Goal: Information Seeking & Learning: Learn about a topic

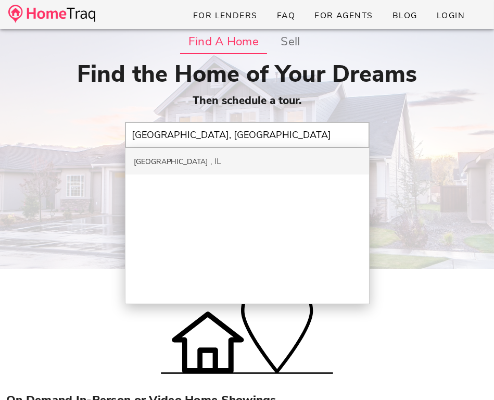
click at [211, 158] on div "IL" at bounding box center [216, 161] width 11 height 11
type input "[GEOGRAPHIC_DATA], [GEOGRAPHIC_DATA]"
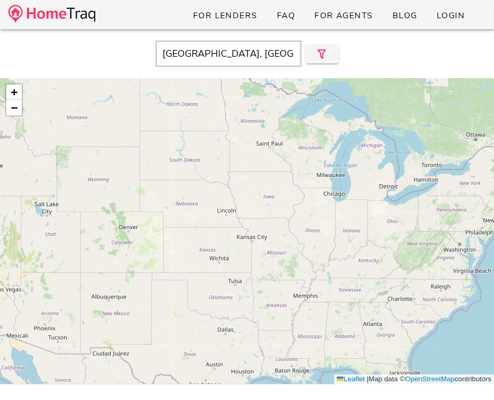
click at [307, 243] on div "+ − Leaflet | Map data © OpenStreetMap contributors" at bounding box center [247, 231] width 494 height 306
click at [318, 261] on div "+ − Leaflet | Map data © OpenStreetMap contributors" at bounding box center [247, 231] width 494 height 306
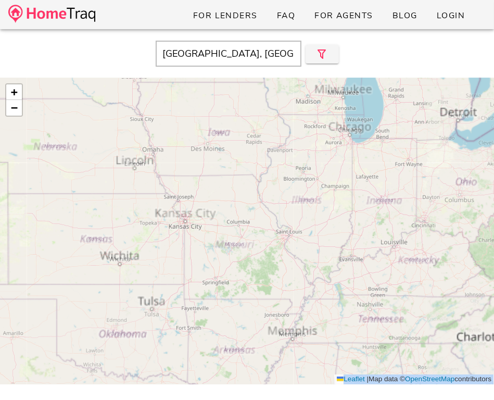
click at [318, 261] on div "+ − Leaflet | Map data © OpenStreetMap contributors" at bounding box center [247, 231] width 494 height 306
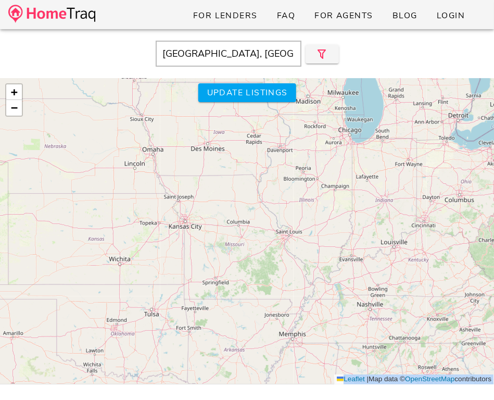
click at [318, 261] on div "+ − Leaflet | Map data © OpenStreetMap contributors" at bounding box center [247, 231] width 494 height 306
click at [211, 53] on input "Harrisburg, IL" at bounding box center [229, 54] width 146 height 26
click at [105, 14] on div "For Lenders FAQ For Agents Blog Login" at bounding box center [247, 14] width 494 height 29
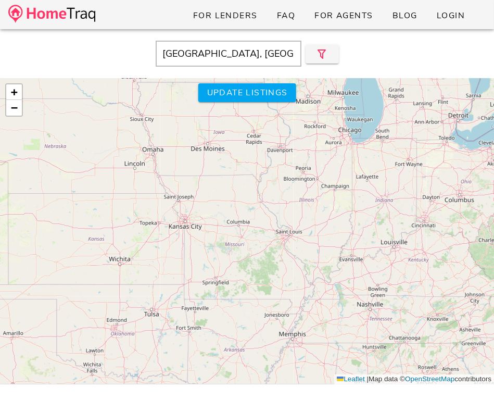
click at [78, 14] on img at bounding box center [51, 14] width 87 height 18
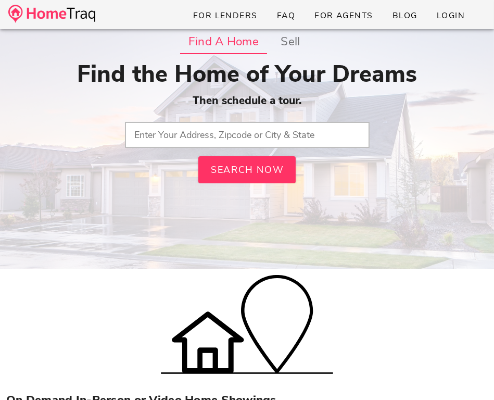
click at [229, 132] on input "text" at bounding box center [247, 135] width 245 height 26
paste input "62946"
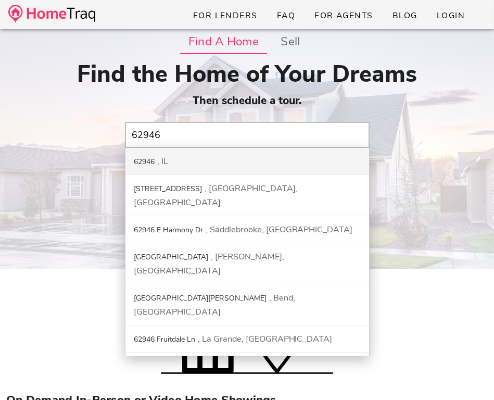
click at [179, 163] on div "62946 IL" at bounding box center [246, 161] width 243 height 27
type input "62946, IL"
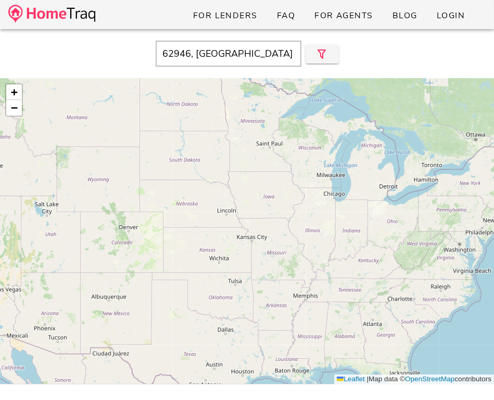
click at [314, 230] on div "+ − Leaflet | Map data © OpenStreetMap contributors" at bounding box center [247, 231] width 494 height 306
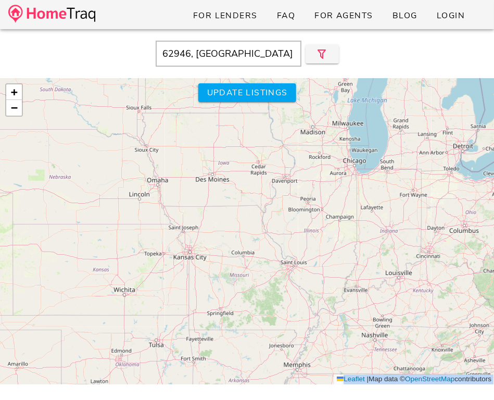
click at [314, 230] on div "+ − Leaflet | Map data © OpenStreetMap contributors" at bounding box center [247, 231] width 494 height 306
click at [285, 55] on input "62946, IL" at bounding box center [229, 54] width 146 height 26
click at [316, 53] on icon "button" at bounding box center [322, 54] width 12 height 12
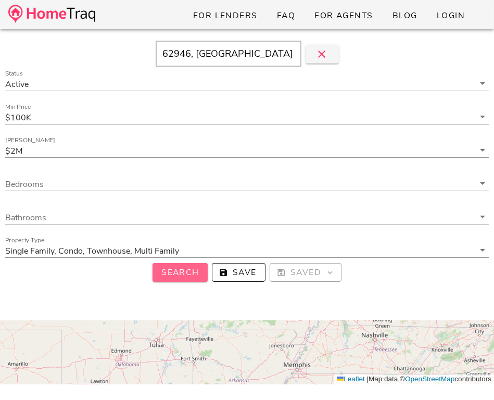
click at [166, 266] on span "Search" at bounding box center [180, 271] width 38 height 11
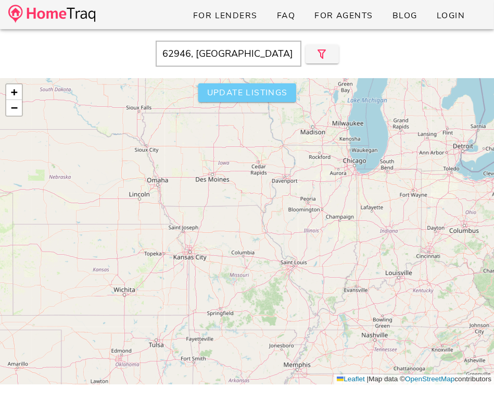
click at [238, 100] on button "Update listings" at bounding box center [247, 92] width 98 height 19
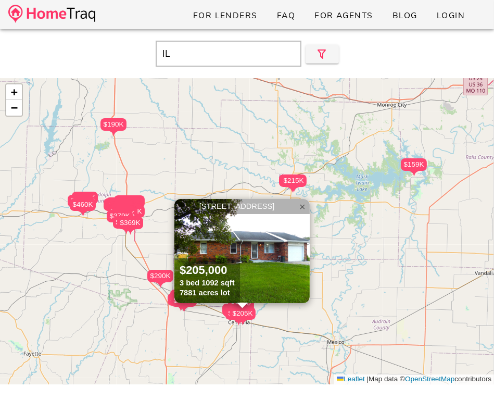
click at [297, 206] on link "×" at bounding box center [302, 207] width 16 height 16
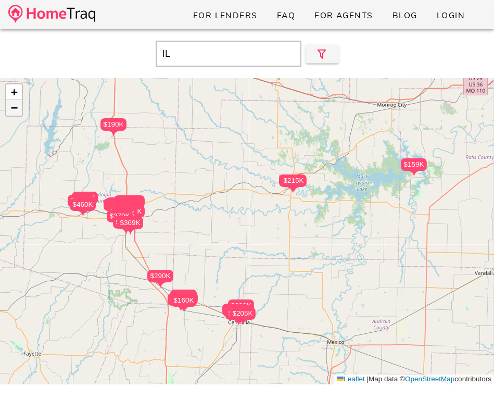
click at [15, 110] on span "−" at bounding box center [14, 107] width 7 height 13
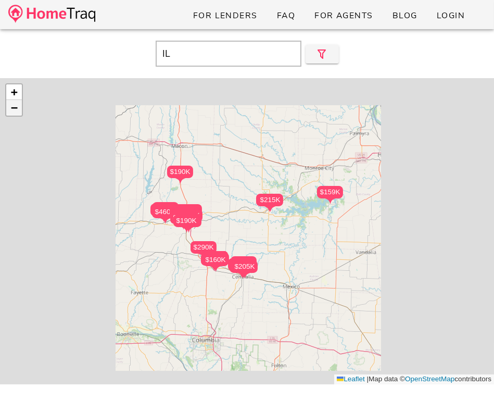
click at [15, 110] on span "−" at bounding box center [14, 107] width 7 height 13
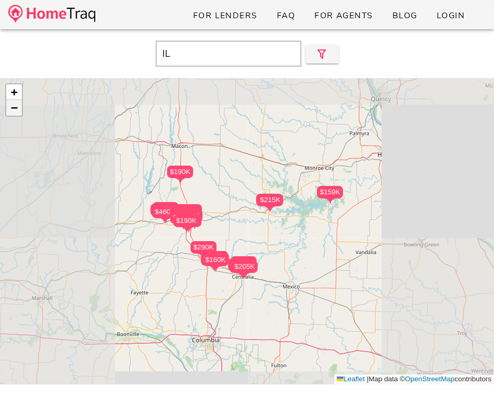
click at [15, 110] on span "−" at bounding box center [14, 107] width 7 height 13
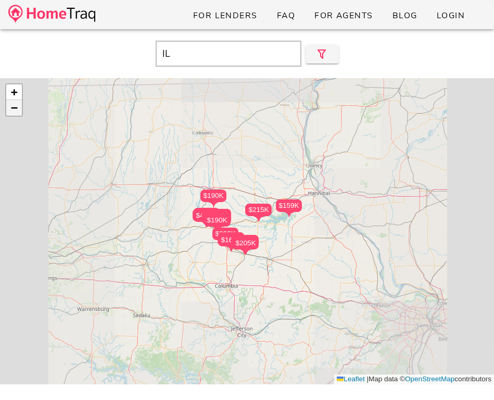
click at [15, 110] on span "−" at bounding box center [14, 107] width 7 height 13
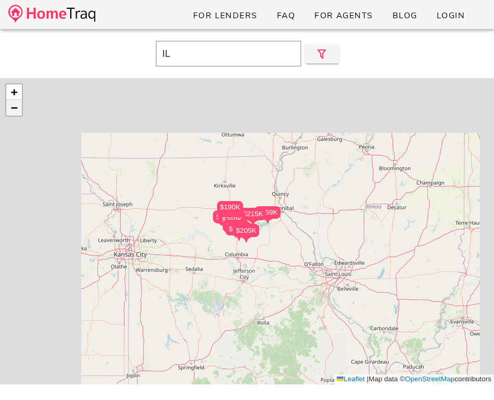
click at [15, 110] on span "−" at bounding box center [14, 107] width 7 height 13
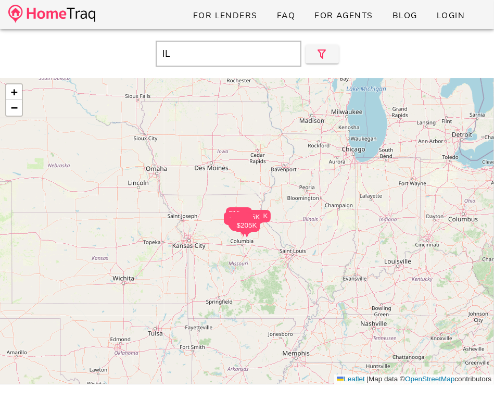
click at [323, 290] on div "$140K $215K $190K $240K $125K $110K $115K $120K $180K $224K $150K $130K $168K $…" at bounding box center [247, 231] width 494 height 306
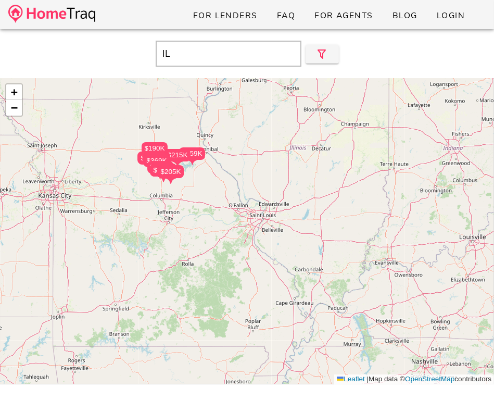
click at [323, 290] on div "$140K $215K $190K $240K $125K $110K $115K $120K $180K $224K $150K $130K $168K $…" at bounding box center [247, 231] width 494 height 306
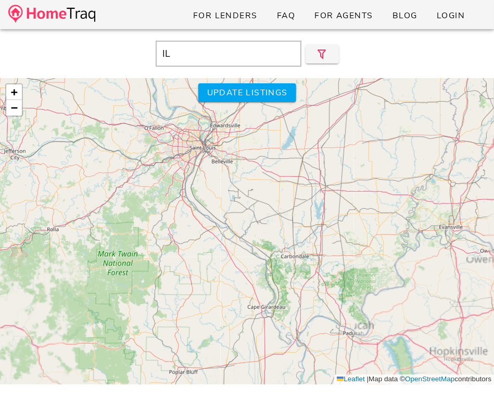
click at [323, 290] on div "$140K $215K $190K $240K $125K $110K $115K $120K $180K $224K $150K $130K $168K $…" at bounding box center [247, 231] width 494 height 306
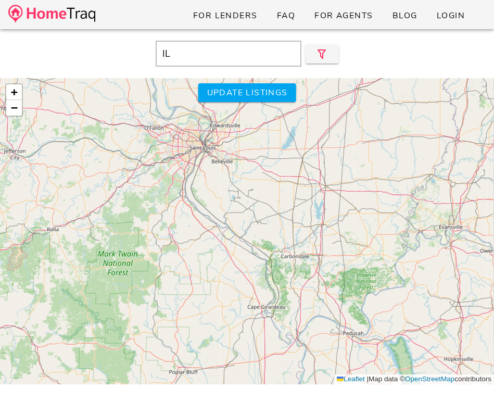
click at [323, 290] on div "$140K $215K $190K $240K $125K $110K $115K $120K $180K $224K $150K $130K $168K $…" at bounding box center [247, 231] width 494 height 306
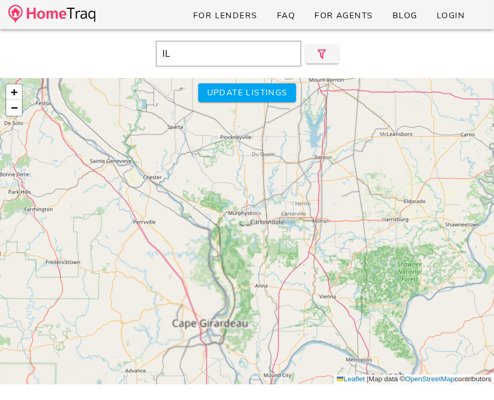
click at [323, 290] on div "$140K $215K $190K $240K $125K $110K $115K $120K $180K $224K $150K $130K $168K $…" at bounding box center [247, 231] width 494 height 306
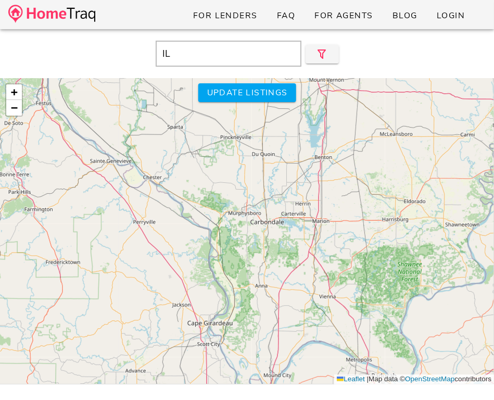
click at [323, 290] on div "$140K $215K $190K $240K $125K $110K $115K $120K $180K $224K $150K $130K $168K $…" at bounding box center [247, 231] width 494 height 306
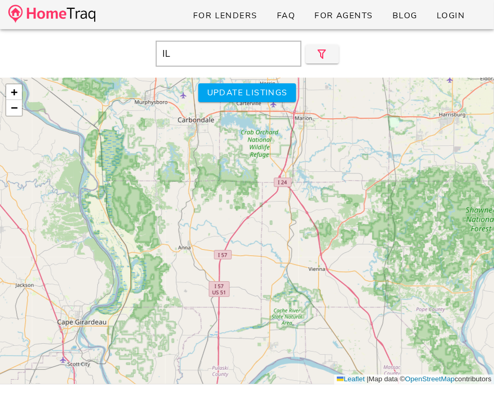
drag, startPoint x: 323, startPoint y: 290, endPoint x: 286, endPoint y: 191, distance: 105.3
click at [286, 191] on div "$140K $215K $190K $240K $125K $110K $115K $120K $180K $224K $150K $130K $168K $…" at bounding box center [247, 231] width 494 height 306
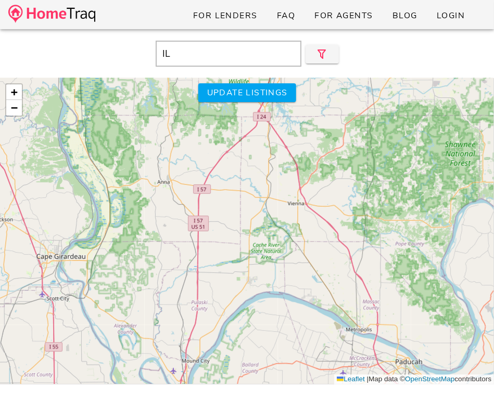
click at [291, 243] on div "$140K $215K $190K $240K $125K $110K $115K $120K $180K $224K $150K $130K $168K $…" at bounding box center [247, 231] width 494 height 306
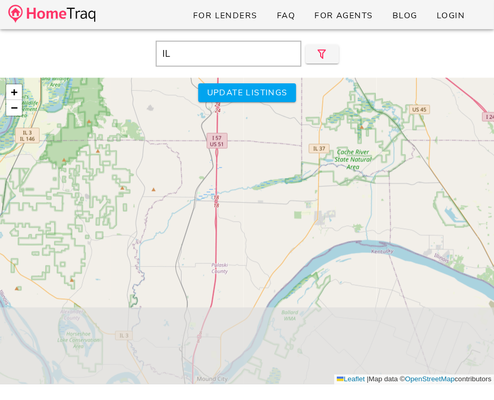
drag, startPoint x: 182, startPoint y: 235, endPoint x: 293, endPoint y: 136, distance: 149.3
click at [293, 136] on div "$140K $215K $190K $240K $125K $110K $115K $120K $180K $224K $150K $130K $168K $…" at bounding box center [247, 231] width 494 height 306
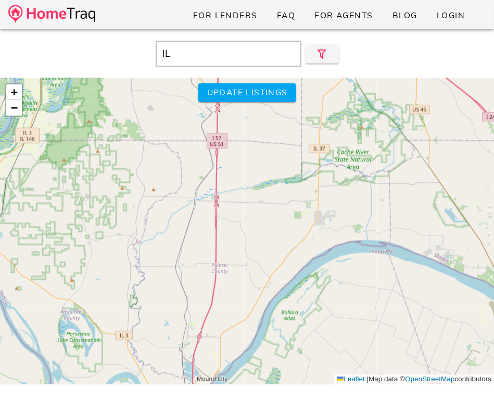
click at [293, 136] on div "$140K $215K $190K $240K $125K $110K $115K $120K $180K $224K $150K $130K $168K $…" at bounding box center [247, 231] width 494 height 306
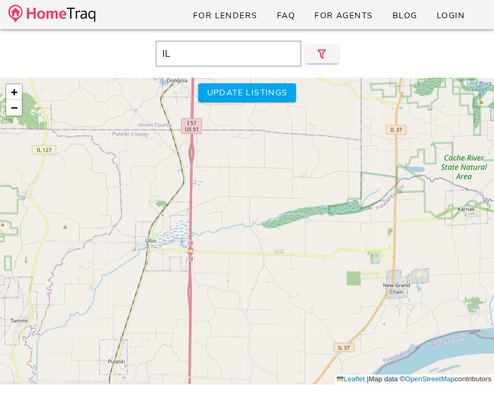
drag, startPoint x: 260, startPoint y: 170, endPoint x: 325, endPoint y: 153, distance: 67.5
click at [325, 153] on div "$140K $215K $190K $240K $125K $110K $115K $120K $180K $224K $150K $130K $168K $…" at bounding box center [247, 231] width 494 height 306
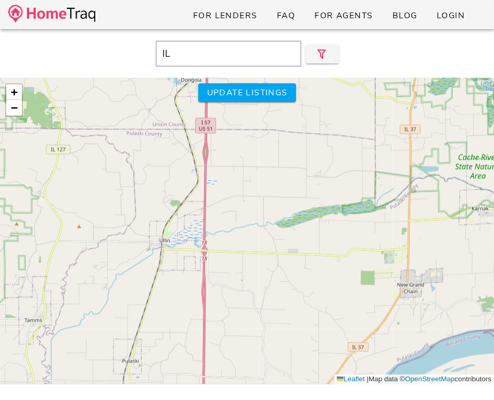
click at [325, 153] on div "$140K $215K $190K $240K $125K $110K $115K $120K $180K $224K $150K $130K $168K $…" at bounding box center [247, 231] width 494 height 306
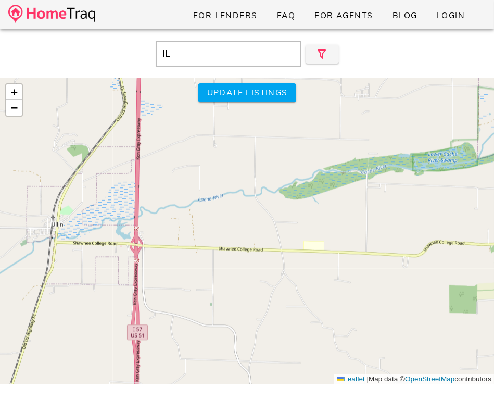
drag, startPoint x: 322, startPoint y: 156, endPoint x: 375, endPoint y: 53, distance: 115.4
click at [375, 53] on div "IL Close $140K $215K $190K $240K $125K $110K $115K $120K $180K $224K $150K +" at bounding box center [247, 229] width 494 height 400
click at [20, 113] on link "−" at bounding box center [14, 108] width 16 height 16
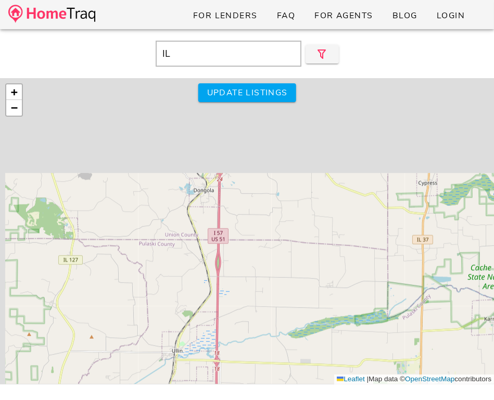
drag, startPoint x: 175, startPoint y: 234, endPoint x: 199, endPoint y: 366, distance: 134.8
click at [199, 366] on div "$140K $215K $190K $240K $125K $110K $115K $120K $180K $224K $150K $130K $168K $…" at bounding box center [247, 231] width 494 height 306
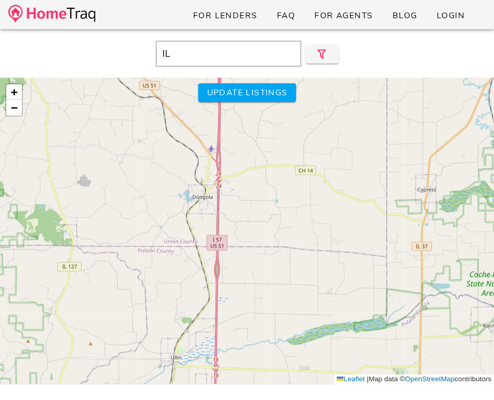
drag, startPoint x: 221, startPoint y: 245, endPoint x: 221, endPoint y: 366, distance: 121.7
click at [221, 361] on div "$140K $215K $190K $240K $125K $110K $115K $120K $180K $224K $150K $130K $168K $…" at bounding box center [247, 231] width 494 height 306
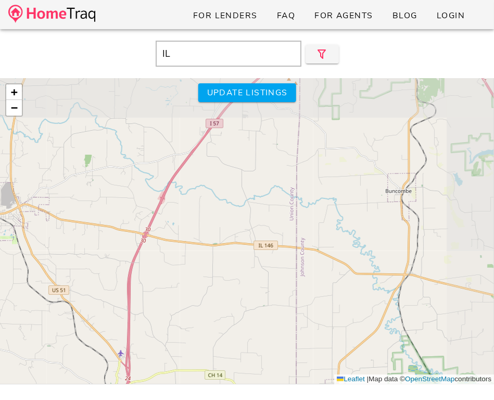
drag, startPoint x: 189, startPoint y: 314, endPoint x: 147, endPoint y: 348, distance: 53.7
click at [147, 348] on div "$140K $215K $190K $240K $125K $110K $115K $120K $180K $224K $150K $130K $168K $…" at bounding box center [247, 231] width 494 height 306
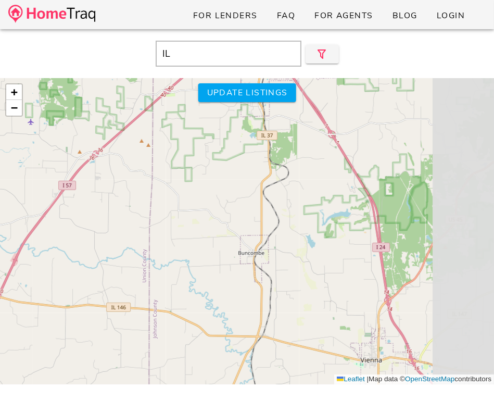
drag, startPoint x: 183, startPoint y: 314, endPoint x: 45, endPoint y: 376, distance: 151.1
click at [45, 376] on div "$140K $215K $190K $240K $125K $110K $115K $120K $180K $224K $150K $130K $168K $…" at bounding box center [247, 231] width 494 height 306
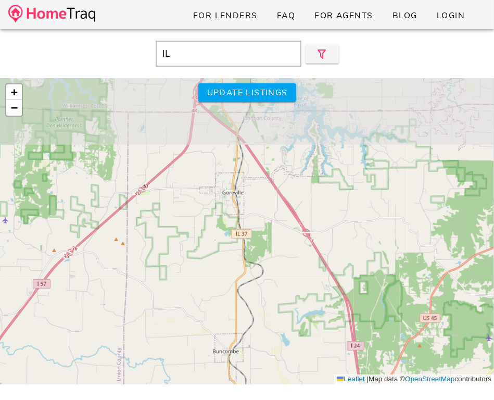
drag, startPoint x: 98, startPoint y: 355, endPoint x: 84, endPoint y: 405, distance: 52.2
click at [84, 399] on html "For Lenders FAQ For Agents Blog Login IL Close $140K $215K $190K $240K $125K $1…" at bounding box center [247, 263] width 494 height 527
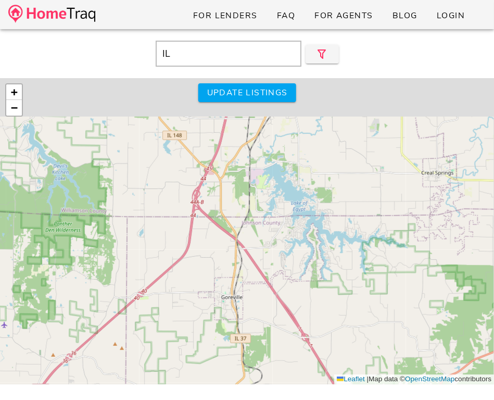
drag, startPoint x: 126, startPoint y: 315, endPoint x: 126, endPoint y: 405, distance: 90.5
click at [126, 399] on html "For Lenders FAQ For Agents Blog Login IL Close $140K $215K $190K $240K $125K $1…" at bounding box center [247, 263] width 494 height 527
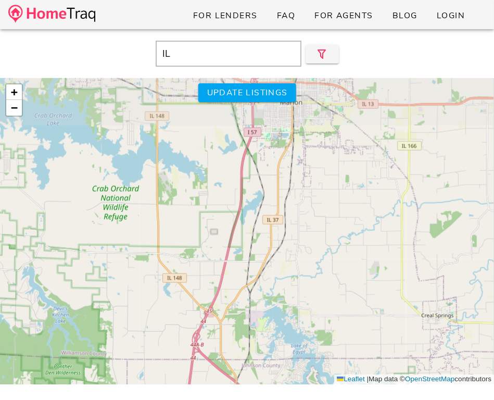
drag, startPoint x: 195, startPoint y: 242, endPoint x: 195, endPoint y: 335, distance: 92.6
click at [195, 335] on div "$140K $215K $190K $240K $125K $110K $115K $120K $180K $224K $150K $130K $168K $…" at bounding box center [247, 231] width 494 height 306
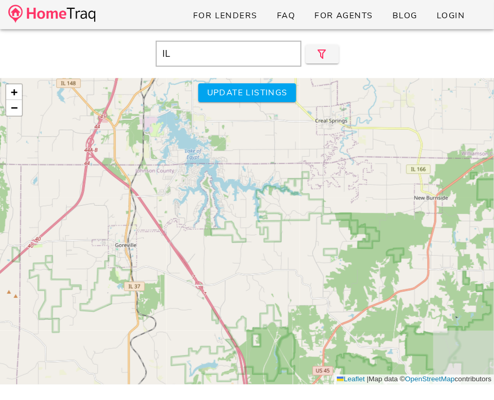
drag, startPoint x: 212, startPoint y: 268, endPoint x: 106, endPoint y: 74, distance: 221.6
click at [106, 74] on div "IL Close $140K $215K $190K $240K $125K $110K $115K $120K $180K $224K $150K +" at bounding box center [247, 229] width 494 height 400
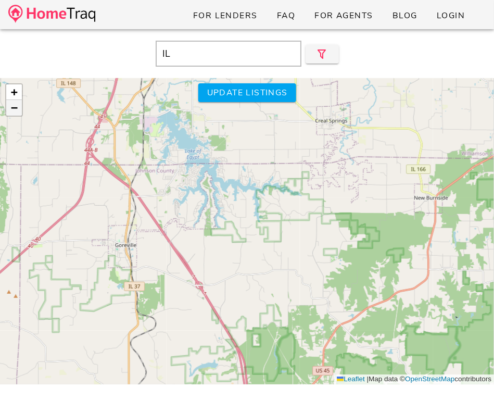
click at [14, 105] on span "−" at bounding box center [14, 107] width 7 height 13
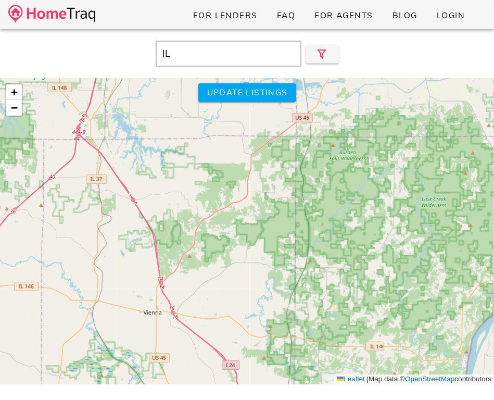
drag, startPoint x: 253, startPoint y: 199, endPoint x: 162, endPoint y: 139, distance: 108.9
click at [163, 140] on div "$140K $215K $190K $240K $125K $110K $115K $120K $180K $224K $150K $130K $168K $…" at bounding box center [247, 231] width 494 height 306
click at [278, 244] on div "$140K $215K $190K $240K $125K $110K $115K $120K $180K $224K $150K $130K $168K $…" at bounding box center [247, 231] width 494 height 306
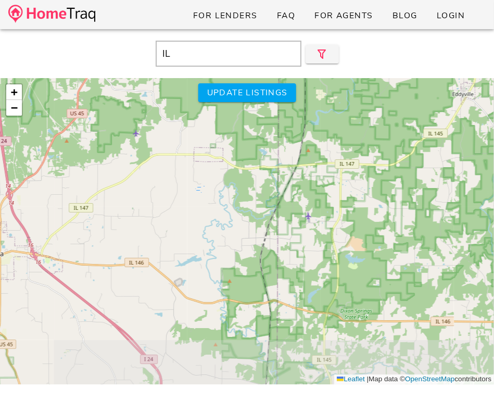
drag, startPoint x: 278, startPoint y: 244, endPoint x: 245, endPoint y: 117, distance: 131.2
click at [245, 117] on div "$140K $215K $190K $240K $125K $110K $115K $120K $180K $224K $150K $130K $168K $…" at bounding box center [247, 231] width 494 height 306
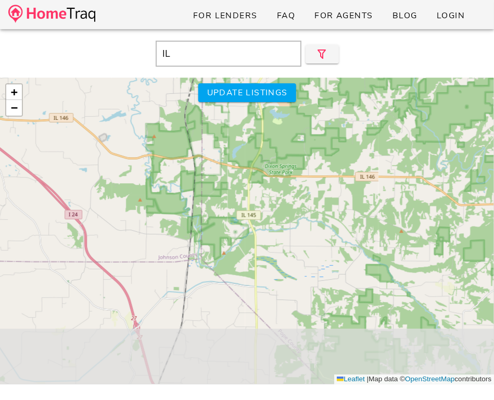
drag, startPoint x: 289, startPoint y: 199, endPoint x: 213, endPoint y: 54, distance: 163.1
click at [213, 54] on div "IL Close $140K $215K $190K $240K $125K $110K $115K $120K $180K $224K $150K +" at bounding box center [247, 229] width 494 height 400
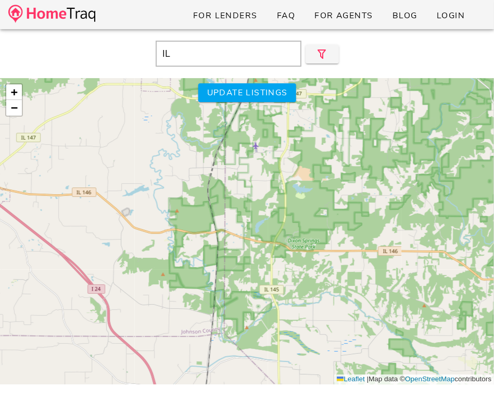
drag, startPoint x: 305, startPoint y: 146, endPoint x: 354, endPoint y: 285, distance: 146.8
click at [354, 285] on div "$140K $215K $190K $240K $125K $110K $115K $120K $180K $224K $150K $130K $168K $…" at bounding box center [247, 231] width 494 height 306
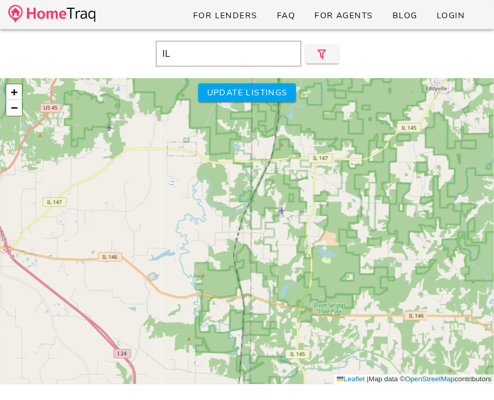
drag, startPoint x: 341, startPoint y: 260, endPoint x: 368, endPoint y: 375, distance: 118.1
click at [366, 366] on div "$140K $215K $190K $240K $125K $110K $115K $120K $180K $224K $150K $130K $168K $…" at bounding box center [247, 231] width 494 height 306
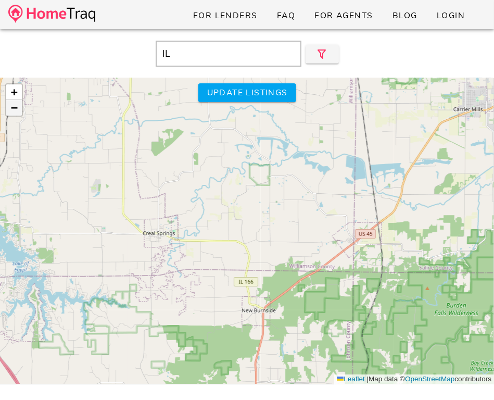
click at [14, 108] on span "−" at bounding box center [14, 107] width 7 height 13
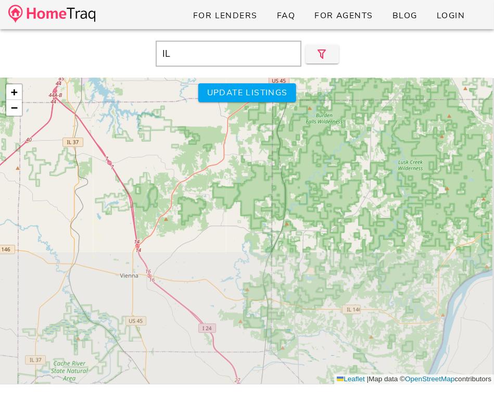
drag, startPoint x: 294, startPoint y: 307, endPoint x: 266, endPoint y: 155, distance: 155.0
click at [266, 155] on div "$140K $215K $190K $240K $125K $110K $115K $120K $180K $224K $150K $130K $168K $…" at bounding box center [247, 231] width 494 height 306
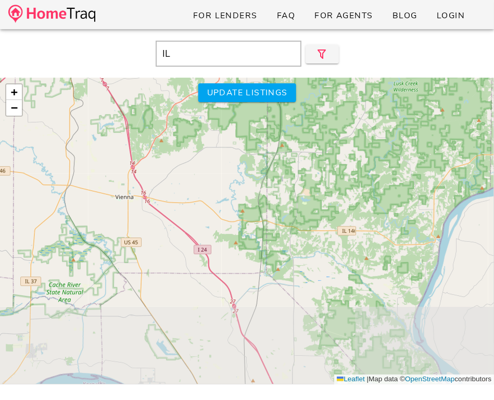
drag, startPoint x: 267, startPoint y: 171, endPoint x: 266, endPoint y: 120, distance: 51.0
click at [266, 120] on div "$140K $215K $190K $240K $125K $110K $115K $120K $180K $224K $150K $130K $168K $…" at bounding box center [247, 231] width 494 height 306
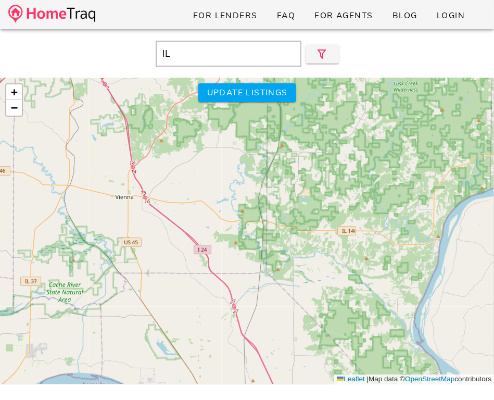
click at [273, 258] on div "$140K $215K $190K $240K $125K $110K $115K $120K $180K $224K $150K $130K $168K $…" at bounding box center [247, 231] width 494 height 306
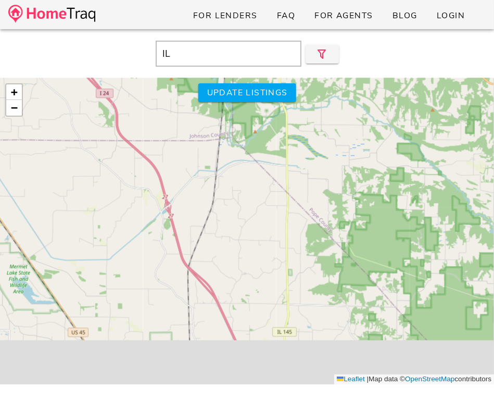
drag, startPoint x: 273, startPoint y: 258, endPoint x: 245, endPoint y: 110, distance: 150.8
click at [245, 110] on div "$140K $215K $190K $240K $125K $110K $115K $120K $180K $224K $150K $130K $168K $…" at bounding box center [247, 231] width 494 height 306
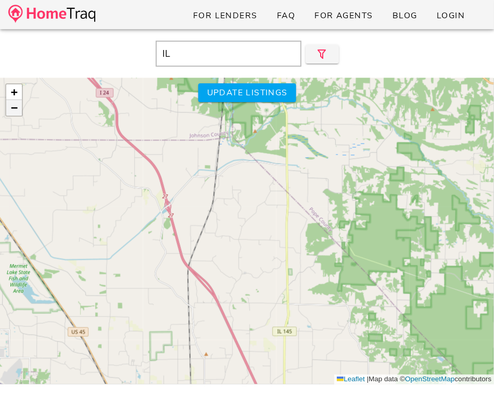
click at [15, 111] on span "−" at bounding box center [14, 107] width 7 height 13
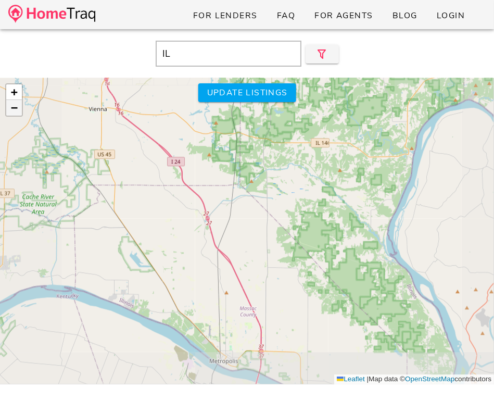
click at [15, 111] on span "−" at bounding box center [14, 107] width 7 height 13
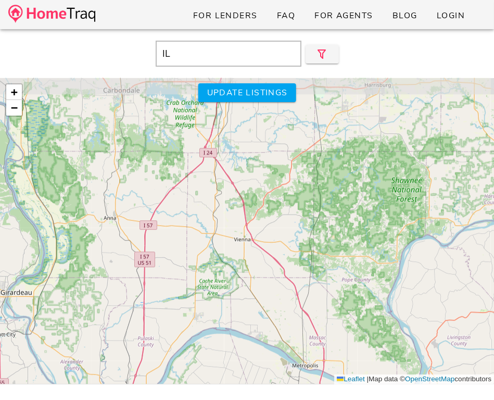
drag, startPoint x: 126, startPoint y: 139, endPoint x: 196, endPoint y: 208, distance: 98.2
click at [196, 208] on div "$140K $215K $190K $240K $125K $110K $115K $120K $180K $224K $150K $130K $168K $…" at bounding box center [247, 231] width 494 height 306
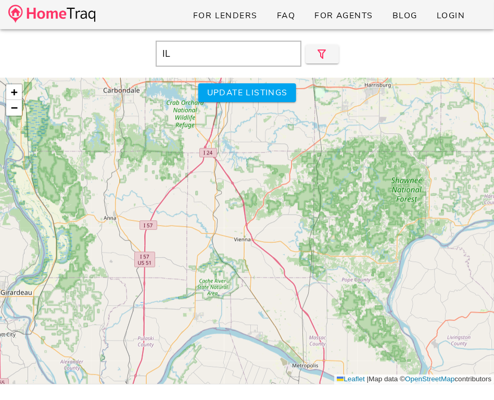
click at [196, 208] on div "$140K $215K $190K $240K $125K $110K $115K $120K $180K $224K $150K $130K $168K $…" at bounding box center [247, 231] width 494 height 306
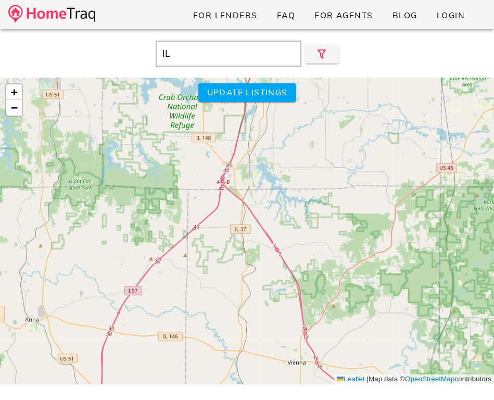
drag, startPoint x: 201, startPoint y: 162, endPoint x: 209, endPoint y: 254, distance: 92.4
click at [209, 254] on div "$140K $215K $190K $240K $125K $110K $115K $120K $180K $224K $150K $130K $168K $…" at bounding box center [247, 231] width 494 height 306
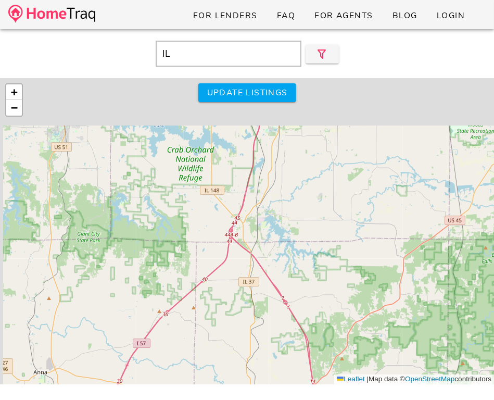
drag, startPoint x: 230, startPoint y: 271, endPoint x: 249, endPoint y: 373, distance: 104.3
click at [249, 373] on div "$140K $215K $190K $240K $125K $110K $115K $120K $180K $224K $150K $130K $168K $…" at bounding box center [247, 231] width 494 height 306
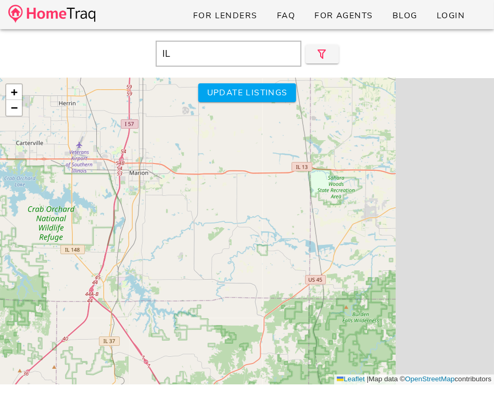
drag, startPoint x: 293, startPoint y: 226, endPoint x: 138, endPoint y: 238, distance: 154.9
click at [138, 238] on div "$140K $215K $190K $240K $125K $110K $115K $120K $180K $224K $150K $130K $168K $…" at bounding box center [247, 231] width 494 height 306
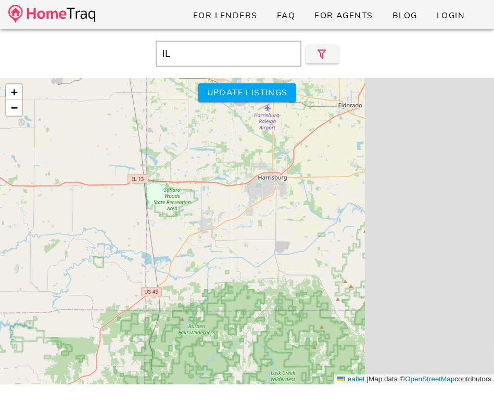
drag, startPoint x: 239, startPoint y: 216, endPoint x: 186, endPoint y: 226, distance: 53.4
click at [185, 226] on div "$140K $215K $190K $240K $125K $110K $115K $120K $180K $224K $150K $130K $168K $…" at bounding box center [247, 231] width 494 height 306
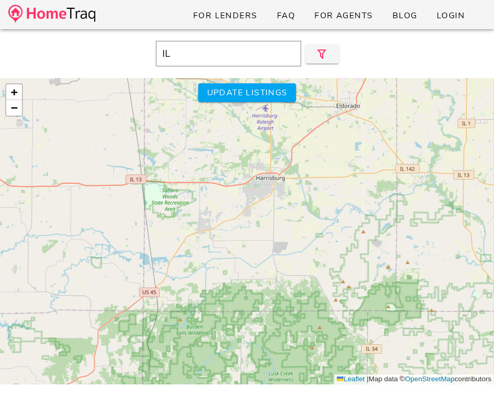
click at [234, 187] on div "$140K $215K $190K $240K $125K $110K $115K $120K $180K $224K $150K $130K $168K $…" at bounding box center [247, 231] width 494 height 306
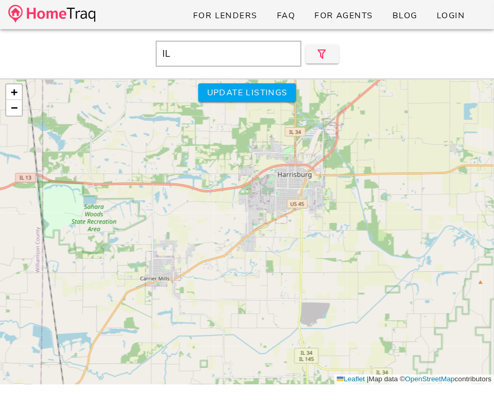
drag, startPoint x: 302, startPoint y: 194, endPoint x: 235, endPoint y: 241, distance: 82.1
click at [235, 241] on div "$140K $215K $190K $240K $125K $110K $115K $120K $180K $224K $150K $130K $168K $…" at bounding box center [247, 231] width 494 height 306
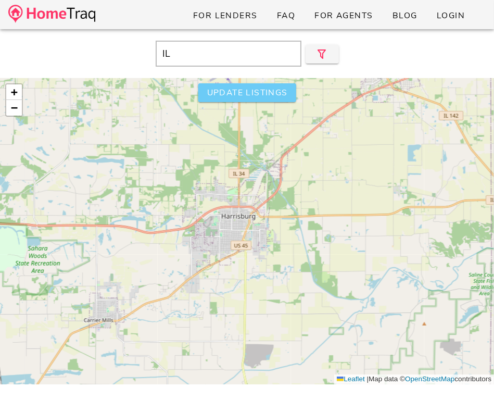
click at [265, 97] on span "Update listings" at bounding box center [246, 92] width 81 height 11
click at [17, 91] on span "+" at bounding box center [14, 91] width 7 height 13
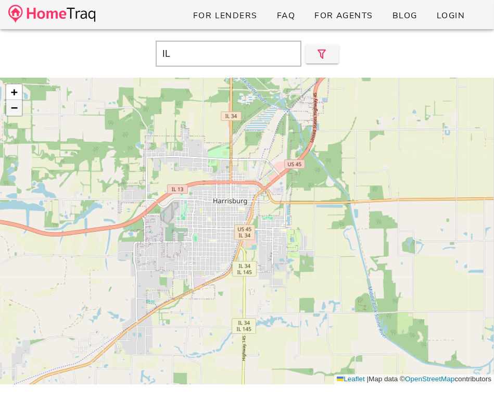
click at [21, 108] on link "−" at bounding box center [14, 108] width 16 height 16
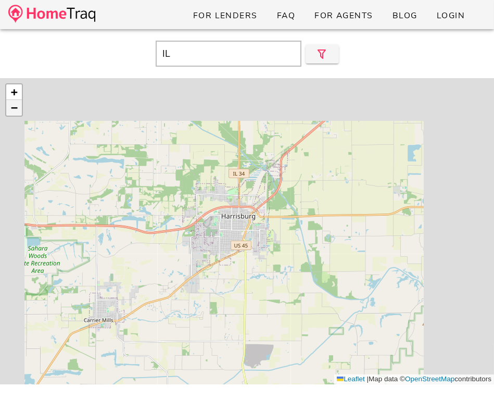
click at [21, 108] on link "−" at bounding box center [14, 108] width 16 height 16
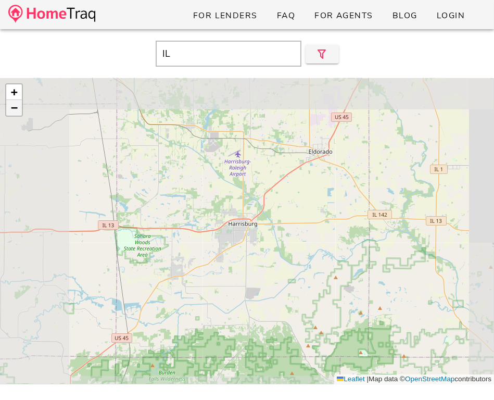
click at [21, 108] on link "−" at bounding box center [14, 108] width 16 height 16
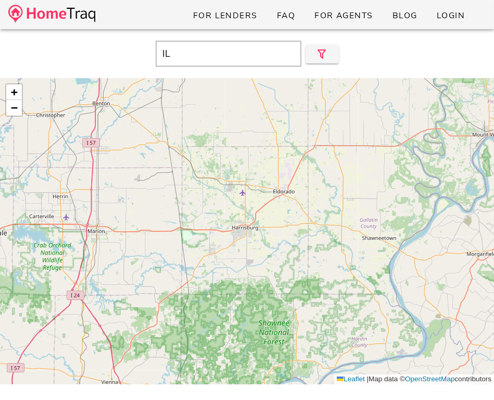
drag, startPoint x: 238, startPoint y: 130, endPoint x: 254, endPoint y: 121, distance: 18.4
click at [254, 121] on div "+ − Leaflet | Map data © OpenStreetMap contributors" at bounding box center [247, 231] width 494 height 306
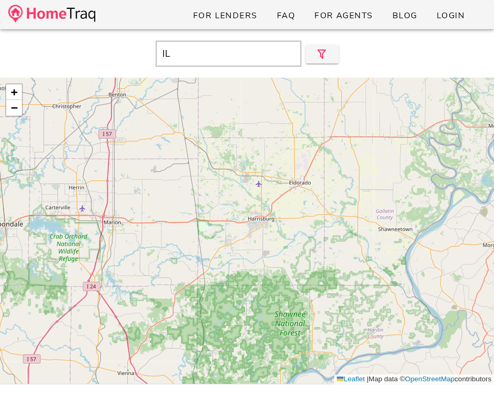
drag, startPoint x: 254, startPoint y: 121, endPoint x: 371, endPoint y: 129, distance: 117.3
click at [368, 129] on div "+ − Leaflet | Map data © OpenStreetMap contributors" at bounding box center [247, 231] width 494 height 306
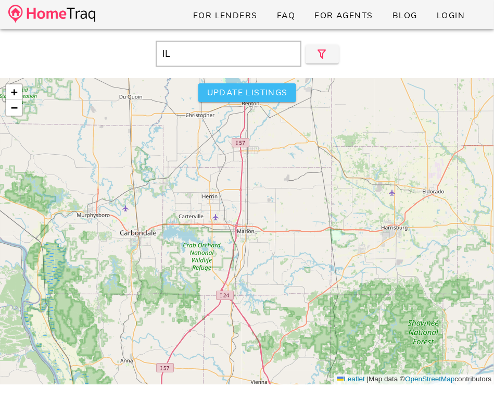
click at [266, 97] on span "Update listings" at bounding box center [246, 92] width 81 height 11
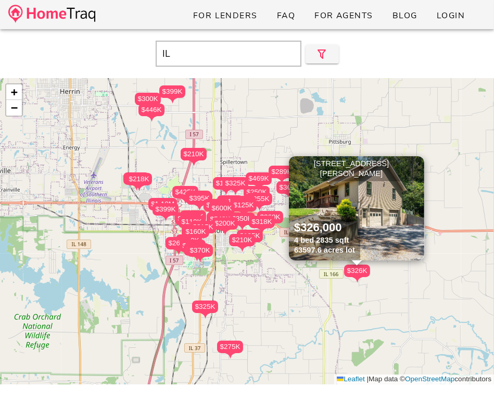
click at [419, 165] on span "×" at bounding box center [417, 163] width 6 height 11
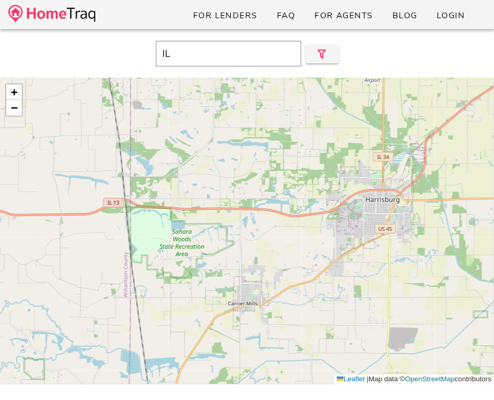
drag, startPoint x: 426, startPoint y: 202, endPoint x: 0, endPoint y: 186, distance: 425.9
click at [0, 186] on div "$540K $540K $200K $600K $240K $260K $215K $110K $350K $133K $135K $160K $250K $…" at bounding box center [247, 231] width 494 height 306
click at [217, 95] on span "Update listings" at bounding box center [246, 92] width 81 height 11
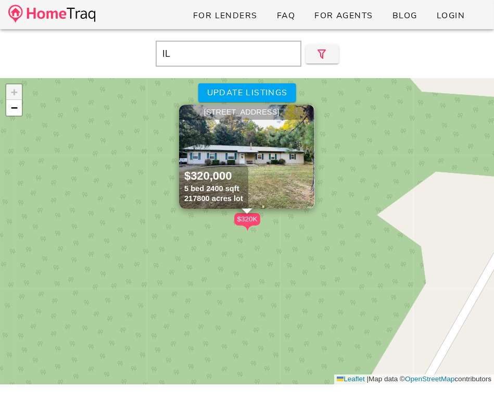
click at [307, 114] on span "×" at bounding box center [307, 112] width 6 height 11
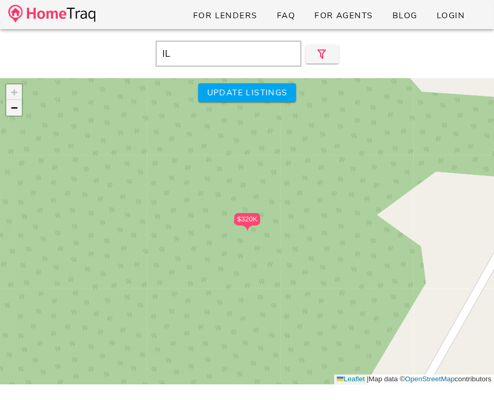
click at [15, 109] on span "−" at bounding box center [14, 107] width 7 height 13
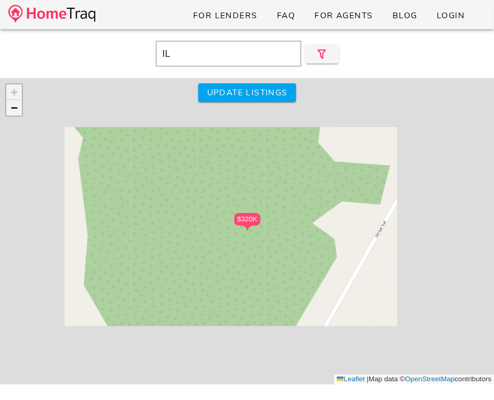
click at [15, 109] on span "−" at bounding box center [14, 107] width 7 height 13
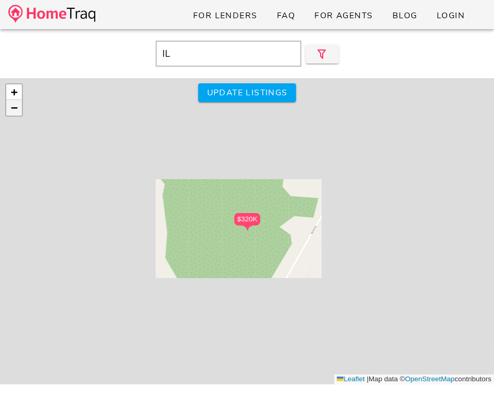
click at [15, 109] on span "−" at bounding box center [14, 107] width 7 height 13
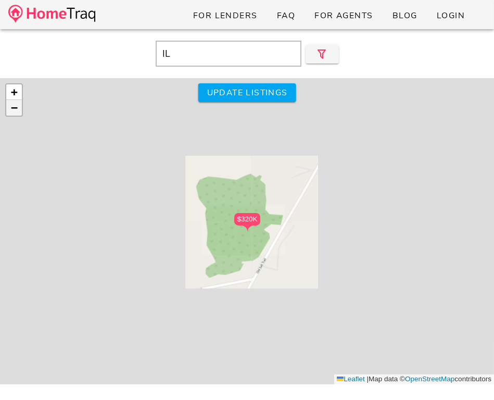
click at [15, 109] on span "−" at bounding box center [14, 107] width 7 height 13
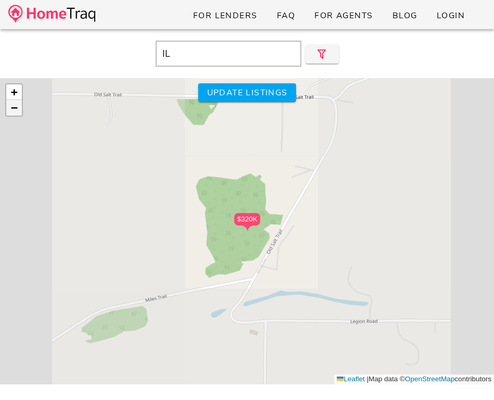
click at [15, 109] on span "−" at bounding box center [14, 107] width 7 height 13
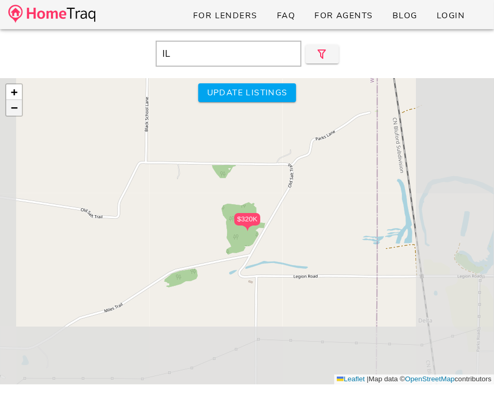
click at [15, 109] on span "−" at bounding box center [14, 107] width 7 height 13
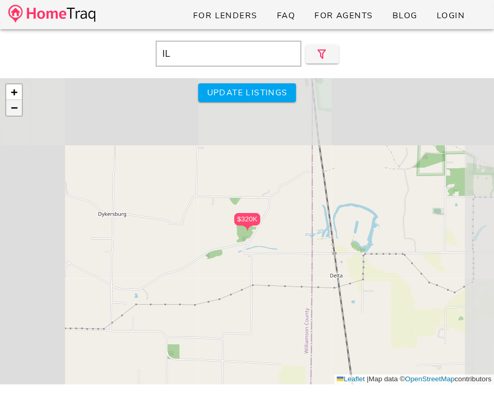
click at [15, 109] on span "−" at bounding box center [14, 107] width 7 height 13
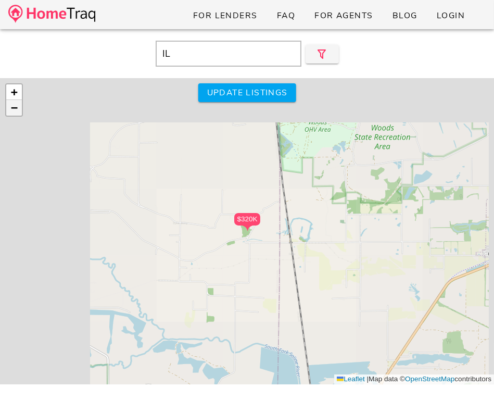
click at [15, 109] on span "−" at bounding box center [14, 107] width 7 height 13
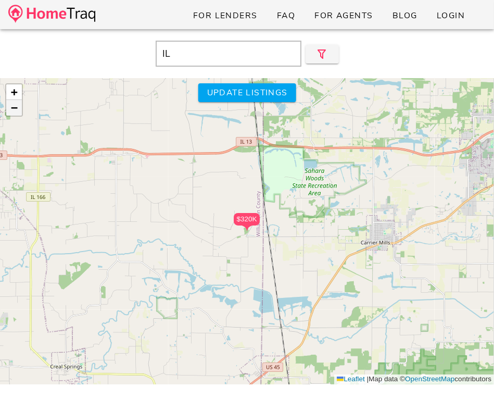
click at [15, 109] on span "−" at bounding box center [14, 107] width 7 height 13
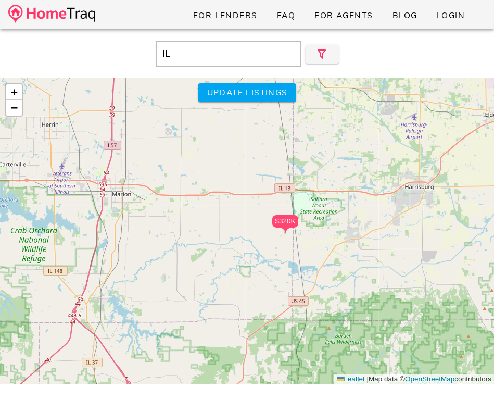
drag, startPoint x: 107, startPoint y: 160, endPoint x: 128, endPoint y: 164, distance: 21.8
click at [128, 164] on div "$320K + − Leaflet | Map data © OpenStreetMap contributors" at bounding box center [247, 231] width 494 height 306
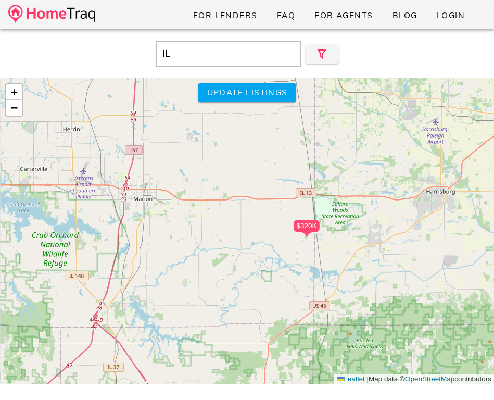
click at [128, 164] on div "$320K + − Leaflet | Map data © OpenStreetMap contributors" at bounding box center [247, 231] width 494 height 306
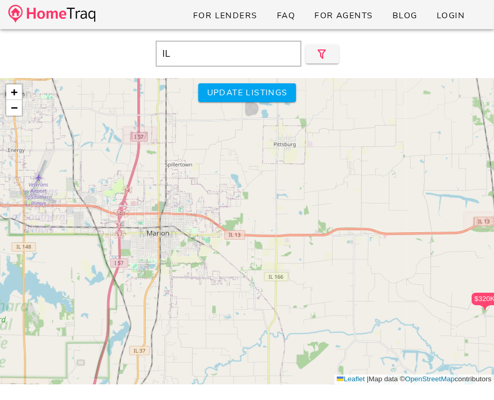
click at [128, 164] on div "$320K + − Leaflet | Map data © OpenStreetMap contributors" at bounding box center [247, 231] width 494 height 306
click at [272, 102] on div "$320K + − Leaflet | Map data © OpenStreetMap contributors" at bounding box center [247, 231] width 494 height 306
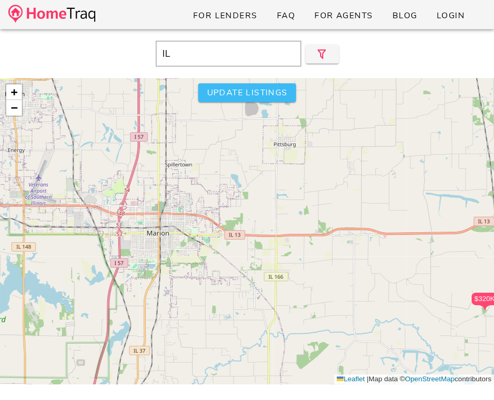
click at [272, 99] on button "Update listings" at bounding box center [247, 92] width 98 height 19
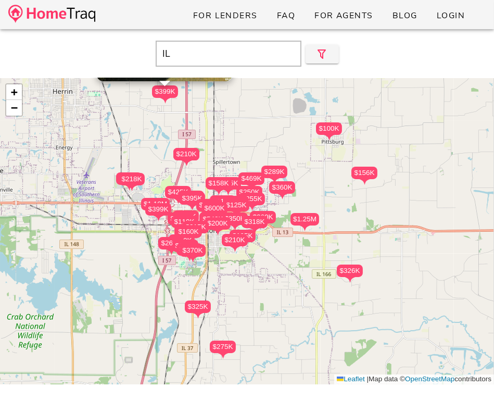
click at [461, 123] on div "$1.25M $260K $360K $318K $255K $289K $250K $195K $469K $125K $350K $159K $210K …" at bounding box center [247, 231] width 494 height 306
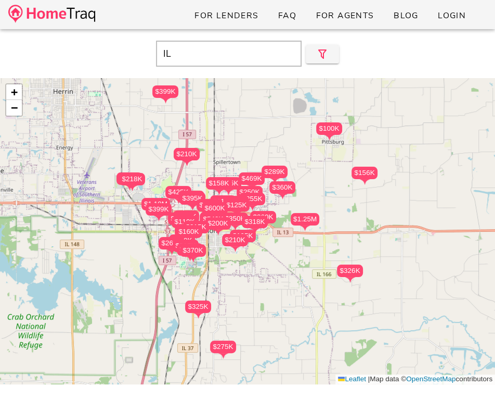
click at [248, 52] on input "IL" at bounding box center [229, 54] width 146 height 26
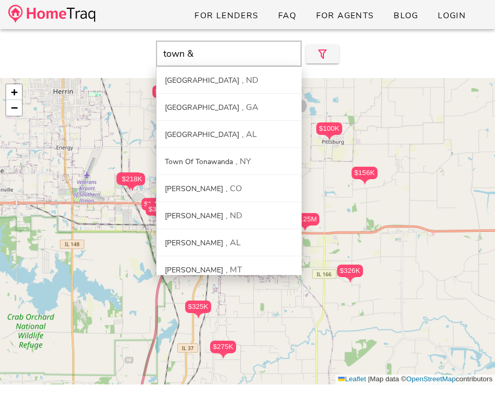
click at [75, 10] on img at bounding box center [51, 14] width 87 height 18
type input "Towner County, ND"
click at [75, 10] on img at bounding box center [51, 14] width 87 height 18
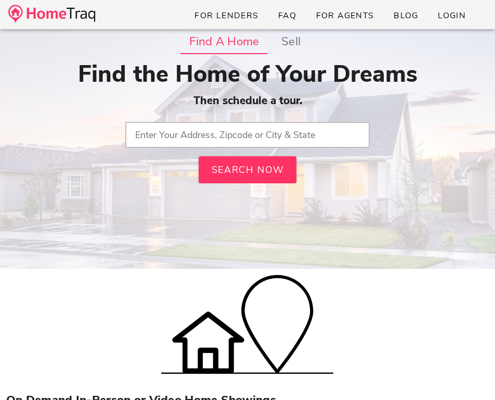
click at [242, 121] on div "Find the Home of Your Dreams Then schedule a tour. Search Now" at bounding box center [247, 121] width 483 height 123
click at [236, 130] on input "text" at bounding box center [247, 135] width 245 height 26
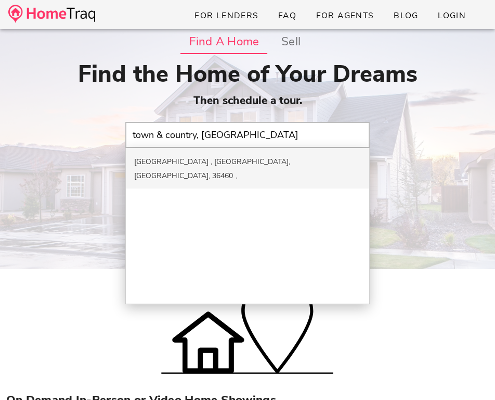
click at [249, 155] on div "[GEOGRAPHIC_DATA] , [GEOGRAPHIC_DATA], [GEOGRAPHIC_DATA], 36460" at bounding box center [247, 168] width 243 height 41
type input "[GEOGRAPHIC_DATA] , [GEOGRAPHIC_DATA], [GEOGRAPHIC_DATA], 36460"
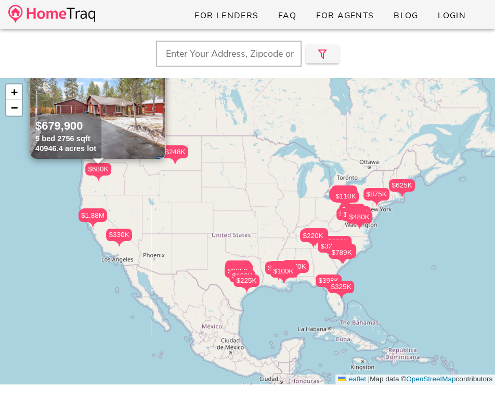
click at [239, 56] on input "text" at bounding box center [229, 54] width 146 height 26
click at [239, 56] on input "chest" at bounding box center [229, 54] width 146 height 26
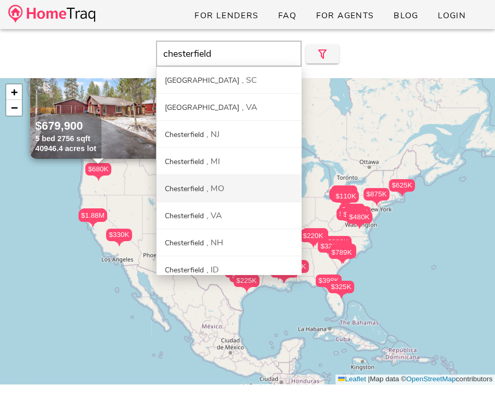
click at [244, 197] on div "Chesterfield MO" at bounding box center [229, 188] width 145 height 27
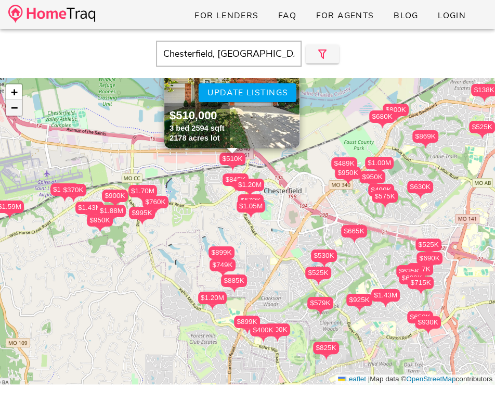
click at [18, 108] on link "−" at bounding box center [14, 108] width 16 height 16
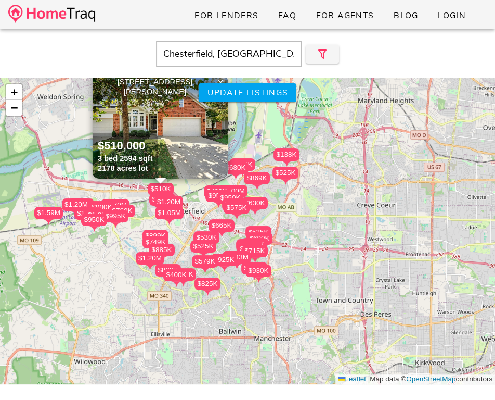
drag, startPoint x: 382, startPoint y: 237, endPoint x: 303, endPoint y: 237, distance: 79.1
click at [303, 237] on div "$690K $1.40M $950K $1.70M $370K $635K $525K $899K $525K $530K $749K $1.05M $800…" at bounding box center [247, 231] width 495 height 306
click at [299, 93] on div "$690K $1.40M $950K $1.70M $370K $635K $525K $899K $525K $530K $749K $1.05M $800…" at bounding box center [247, 231] width 495 height 306
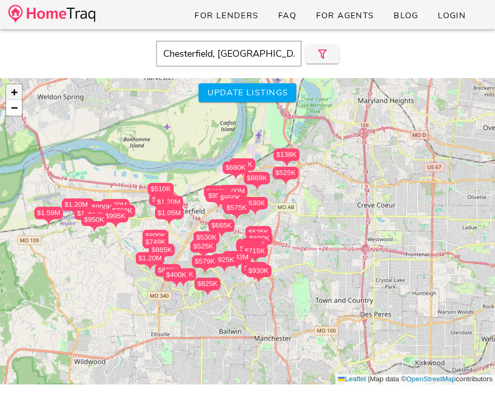
click at [18, 95] on link "+" at bounding box center [14, 92] width 16 height 16
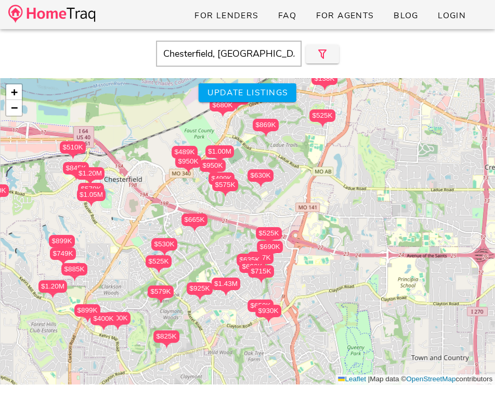
drag, startPoint x: 199, startPoint y: 148, endPoint x: 196, endPoint y: 129, distance: 19.5
click at [196, 135] on div "$690K $1.40M $950K $1.70M $370K $635K $525K $899K $525K $530K $749K $1.05M $800…" at bounding box center [247, 231] width 495 height 306
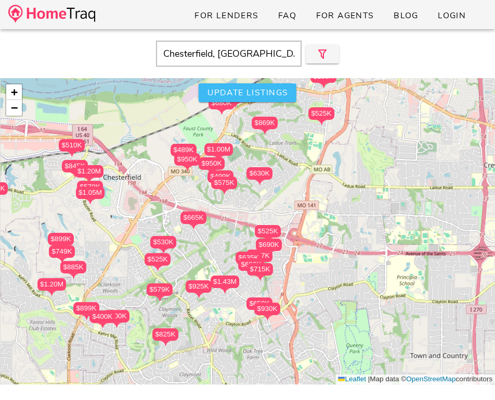
click at [237, 94] on span "Update listings" at bounding box center [247, 92] width 81 height 11
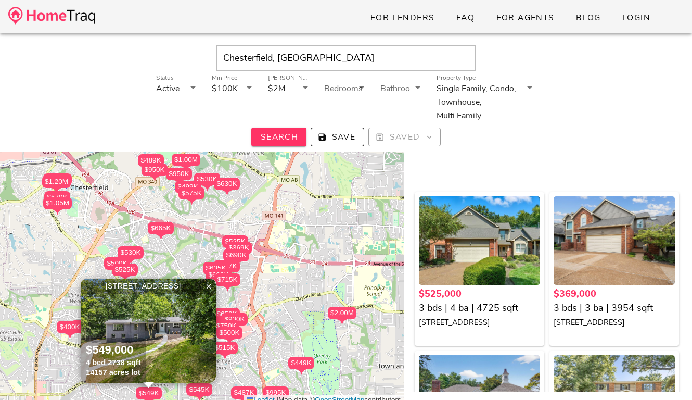
click at [267, 54] on input "Chesterfield, MO" at bounding box center [346, 58] width 260 height 26
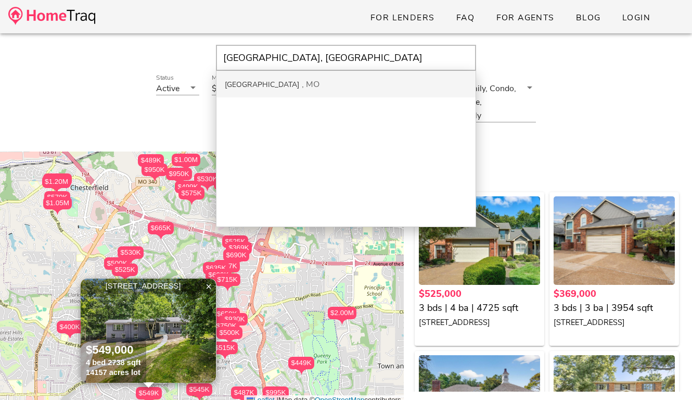
click at [302, 86] on div "MO" at bounding box center [311, 84] width 18 height 11
click at [276, 86] on div "$2M" at bounding box center [276, 88] width 17 height 9
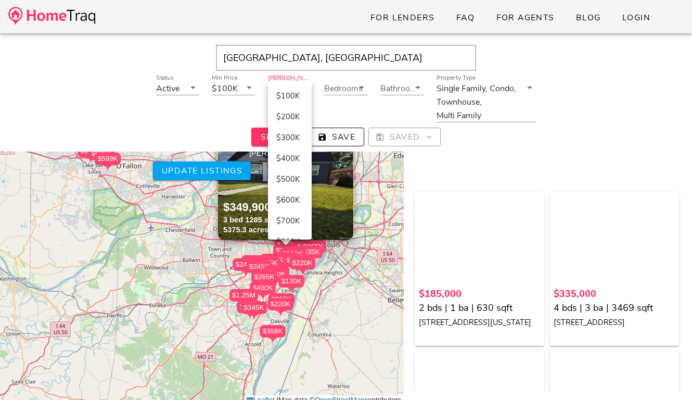
click at [353, 276] on div "$185K $335K $1.25M $270K $385K $379K $225K $625K $275K $220K $238K $225K $198K …" at bounding box center [202, 252] width 404 height 306
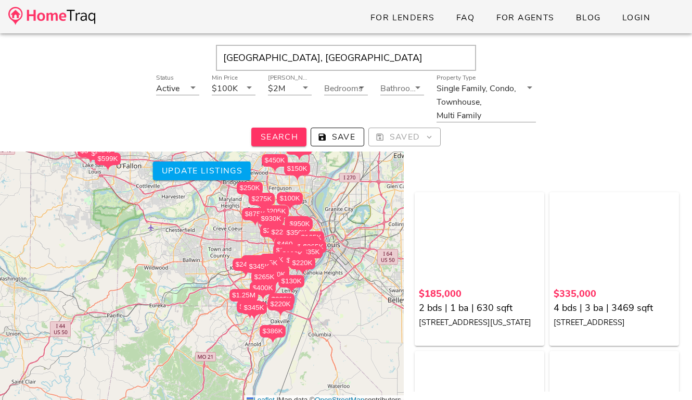
click at [353, 276] on div "$185K $335K $1.25M $270K $385K $379K $225K $625K $275K $220K $238K $225K $198K …" at bounding box center [202, 252] width 404 height 306
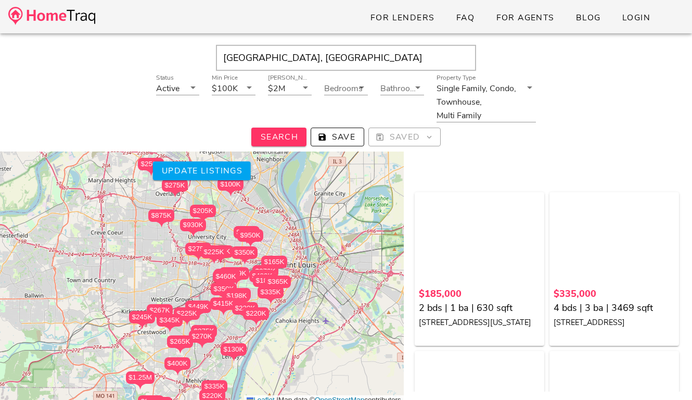
drag, startPoint x: 340, startPoint y: 251, endPoint x: 344, endPoint y: 303, distance: 52.2
click at [344, 303] on div "$185K $335K $1.25M $270K $385K $379K $225K $625K $275K $220K $238K $225K $198K …" at bounding box center [202, 252] width 404 height 306
click at [281, 92] on div "$2M" at bounding box center [276, 88] width 17 height 9
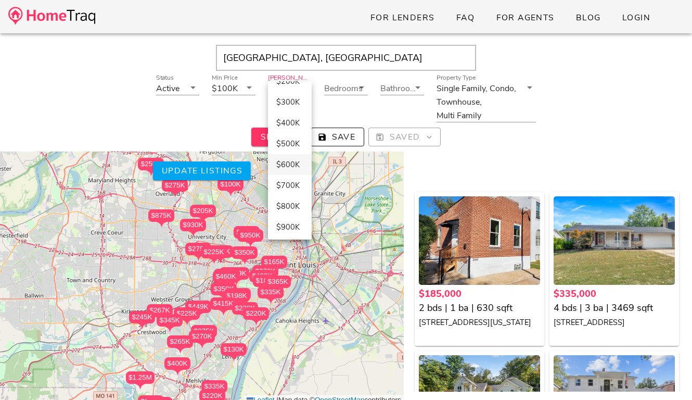
scroll to position [34, 0]
click at [293, 168] on div "$600K" at bounding box center [289, 165] width 27 height 9
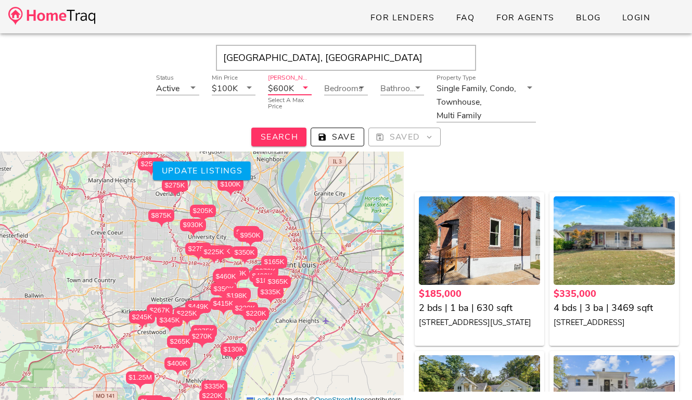
click at [288, 249] on div "$185K $335K $1.25M $270K $385K $379K $225K $625K $275K $220K $238K $225K $198K …" at bounding box center [202, 252] width 404 height 306
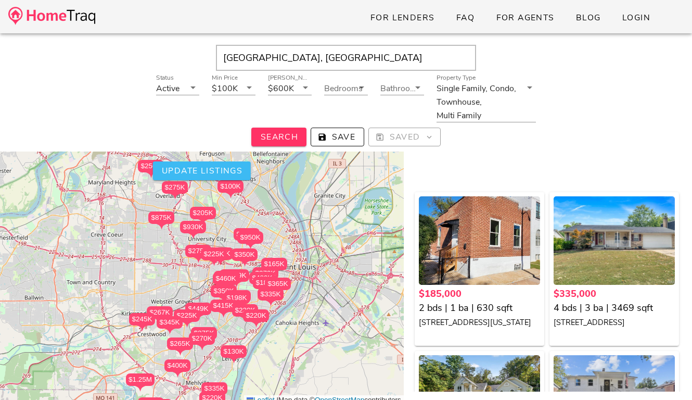
click at [223, 169] on span "Update listings" at bounding box center [201, 170] width 81 height 11
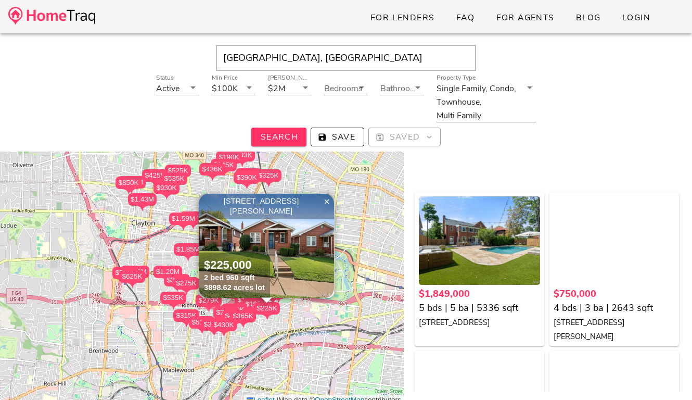
drag, startPoint x: 261, startPoint y: 62, endPoint x: 303, endPoint y: 62, distance: 41.6
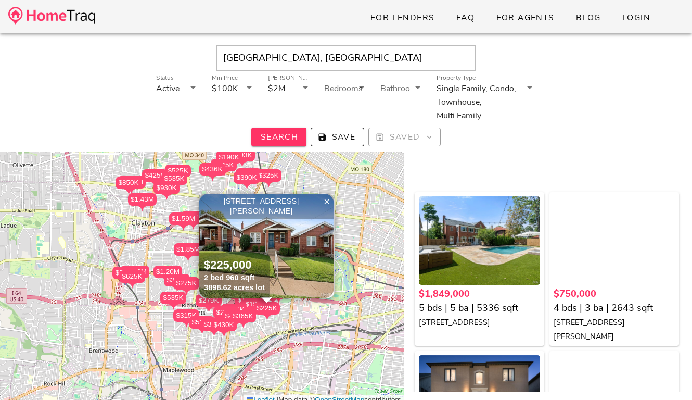
click at [302, 62] on input "St. Louis, MO" at bounding box center [346, 58] width 260 height 26
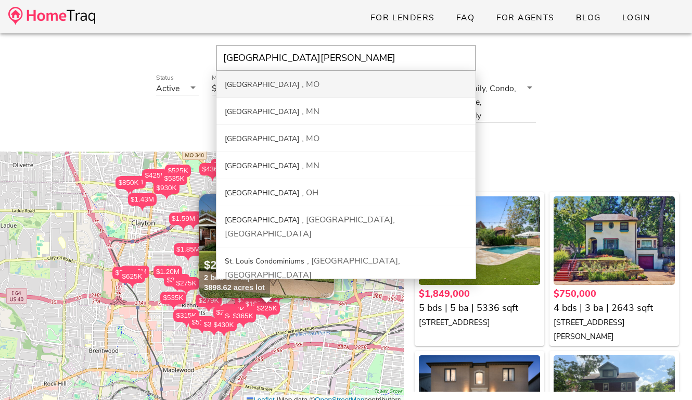
type input "St. Louis City, MO"
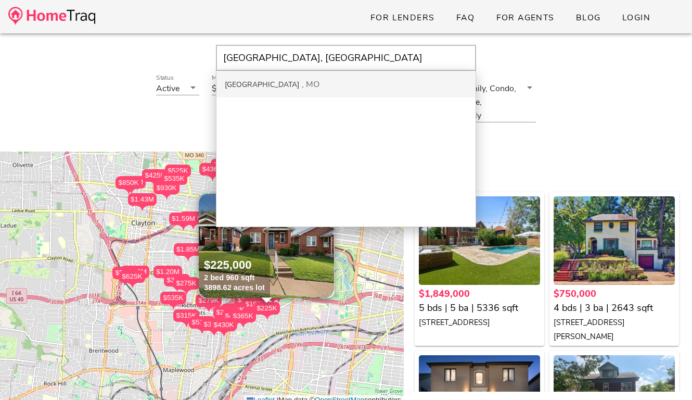
click at [189, 115] on div "Status Active" at bounding box center [178, 105] width 56 height 60
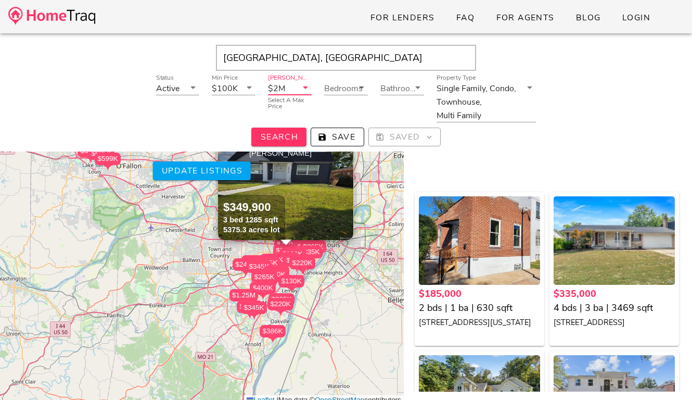
click at [288, 93] on input "Max Price" at bounding box center [292, 88] width 10 height 14
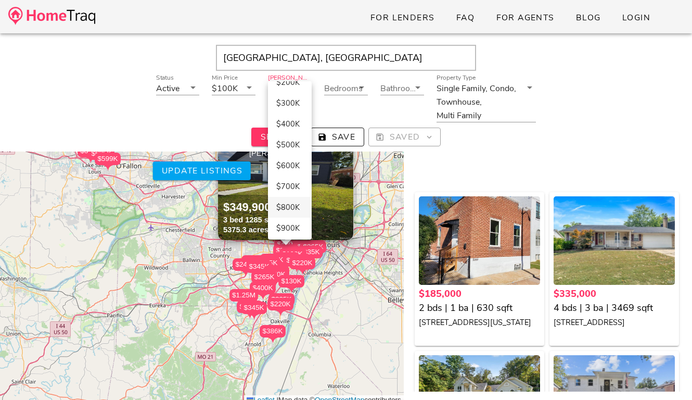
click at [293, 202] on div "$800K" at bounding box center [289, 206] width 27 height 9
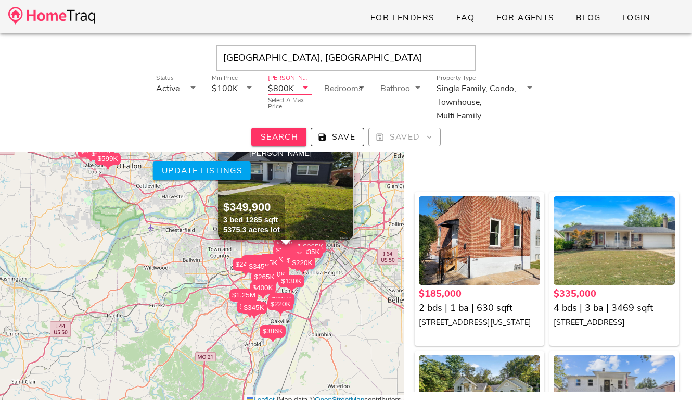
click at [233, 88] on div "$100K" at bounding box center [225, 88] width 26 height 9
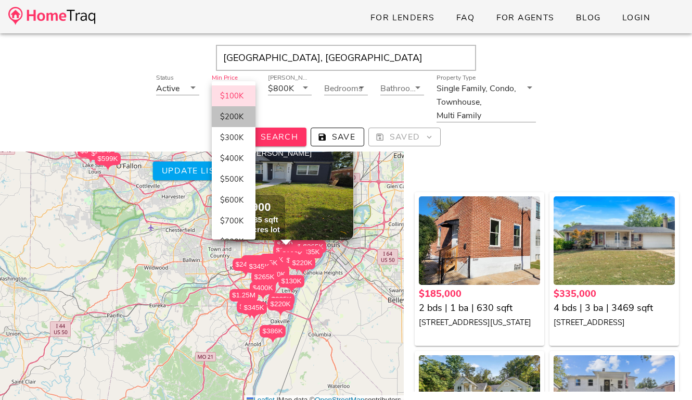
click at [239, 119] on div "$200K" at bounding box center [233, 116] width 27 height 9
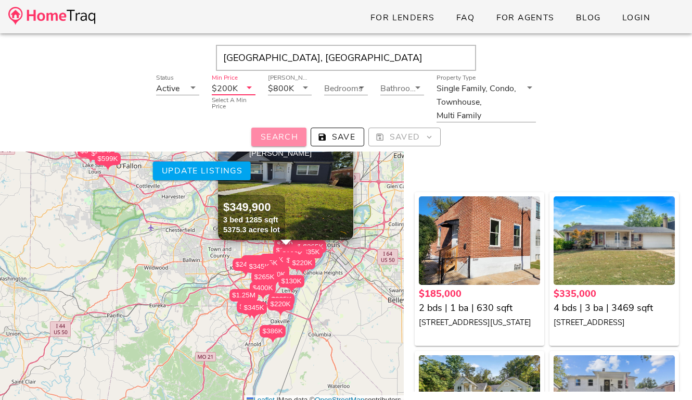
click at [263, 131] on span "Search" at bounding box center [279, 136] width 38 height 11
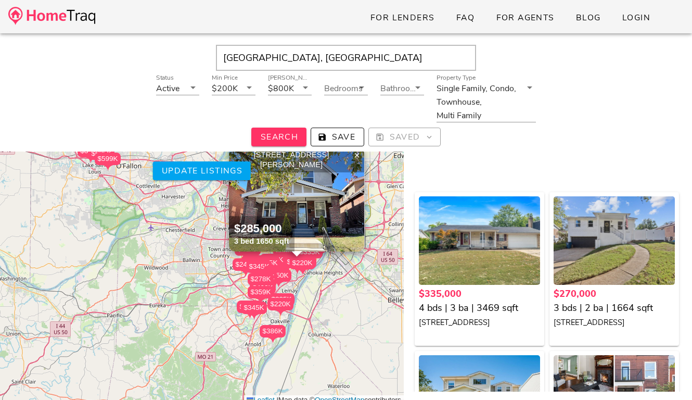
click at [328, 255] on div "$335K $270K $385K $379K $225K $625K $275K $220K $238K $225K $415K $799K $205K $…" at bounding box center [202, 252] width 404 height 306
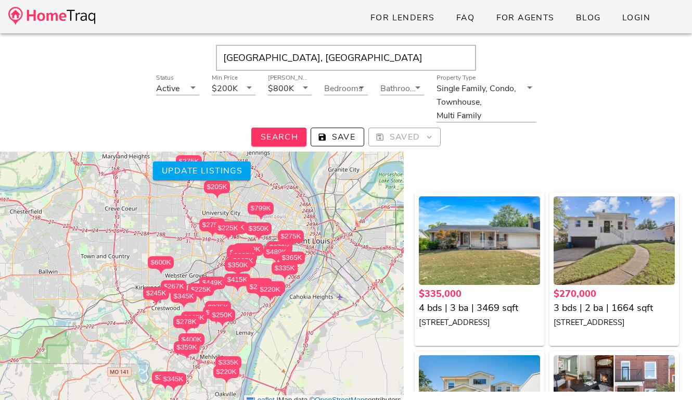
drag, startPoint x: 328, startPoint y: 255, endPoint x: 322, endPoint y: 262, distance: 9.2
click at [322, 262] on div "$335K $270K $385K $379K $225K $625K $275K $220K $238K $225K $415K $799K $205K $…" at bounding box center [202, 252] width 404 height 306
click at [325, 227] on div "$335K $270K $385K $379K $225K $625K $275K $220K $238K $225K $415K $799K $205K $…" at bounding box center [202, 252] width 404 height 306
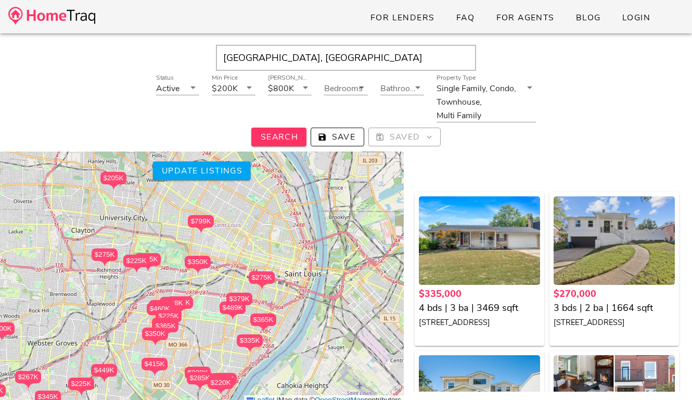
drag, startPoint x: 325, startPoint y: 227, endPoint x: 329, endPoint y: 246, distance: 19.8
click at [329, 246] on div "$335K $270K $385K $379K $225K $625K $275K $220K $238K $225K $415K $799K $205K $…" at bounding box center [202, 252] width 404 height 306
click at [236, 169] on span "Update listings" at bounding box center [201, 170] width 81 height 11
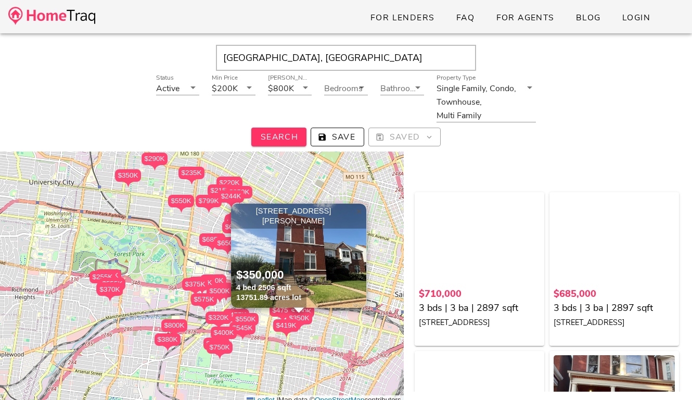
click at [356, 211] on span "×" at bounding box center [359, 211] width 6 height 11
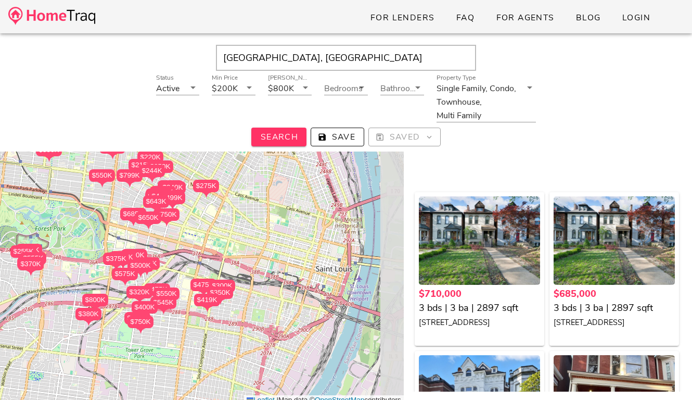
drag, startPoint x: 336, startPoint y: 186, endPoint x: 251, endPoint y: 160, distance: 88.9
click at [251, 160] on div "$710K $685K $650K $643K $475K $445K $445K $750K $685K $799K $300K $499K $520K $…" at bounding box center [202, 252] width 404 height 306
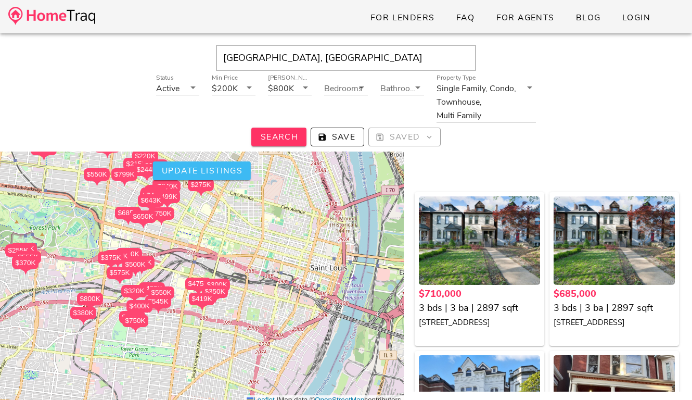
click at [227, 176] on button "Update listings" at bounding box center [202, 170] width 98 height 19
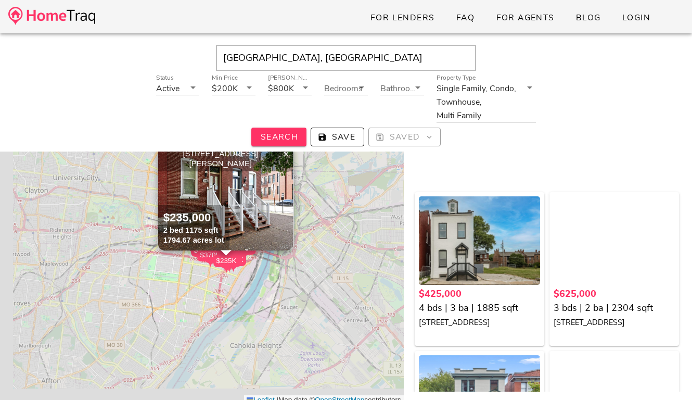
scroll to position [21, 0]
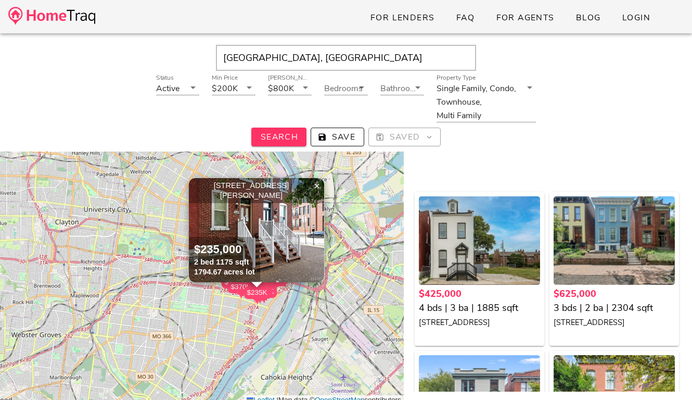
drag, startPoint x: 153, startPoint y: 245, endPoint x: 184, endPoint y: 275, distance: 43.0
click at [184, 275] on div "$425K $625K $400K $718K $275K $425K $520K $245K $574K $212K $300K $275K $745K $…" at bounding box center [202, 252] width 404 height 306
click at [320, 185] on link "×" at bounding box center [317, 186] width 16 height 16
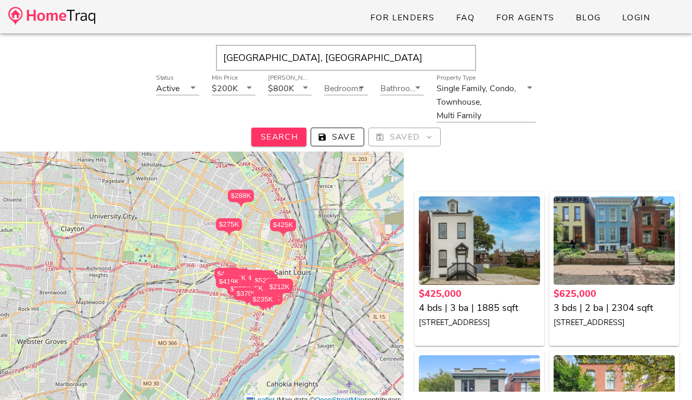
drag, startPoint x: 300, startPoint y: 224, endPoint x: 306, endPoint y: 228, distance: 7.5
click at [306, 228] on div "$425K $625K $400K $718K $275K $425K $520K $245K $574K $212K $300K $275K $745K $…" at bounding box center [202, 252] width 404 height 306
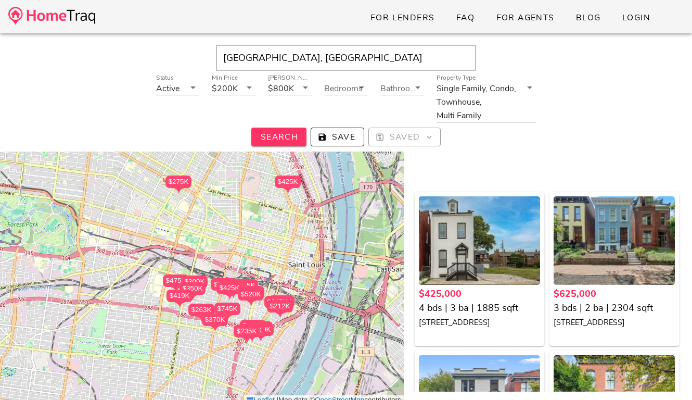
drag, startPoint x: 296, startPoint y: 236, endPoint x: 317, endPoint y: 189, distance: 52.1
click at [317, 189] on div "$425K $625K $400K $718K $275K $425K $520K $245K $574K $212K $300K $275K $745K $…" at bounding box center [202, 252] width 404 height 306
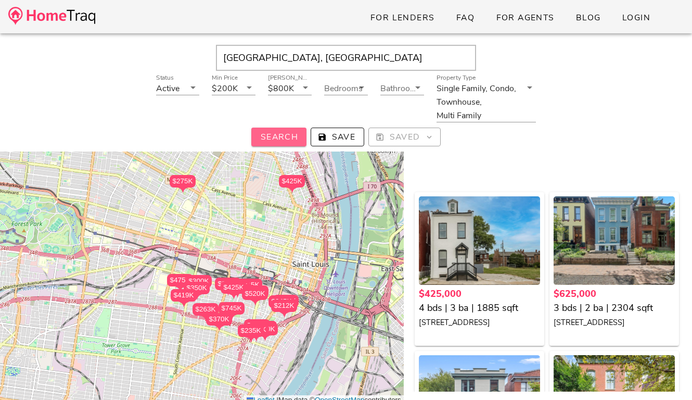
click at [271, 136] on span "Search" at bounding box center [279, 136] width 38 height 11
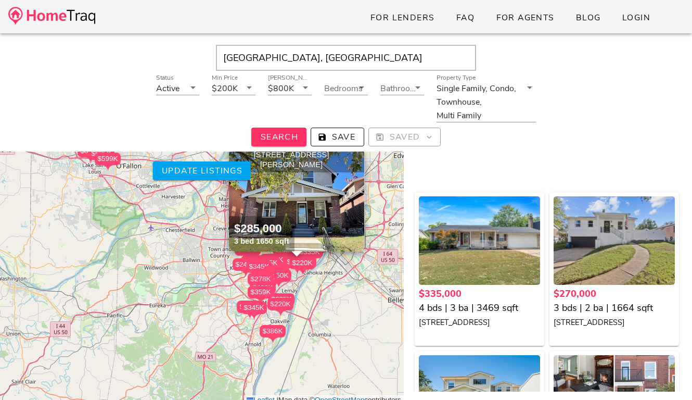
click at [355, 155] on span "×" at bounding box center [357, 154] width 6 height 11
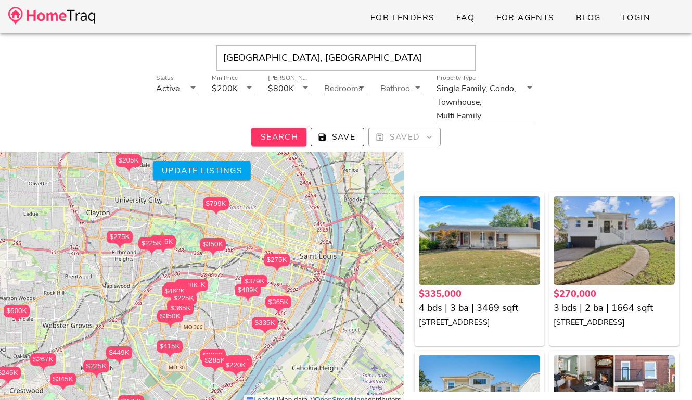
drag, startPoint x: 279, startPoint y: 237, endPoint x: 338, endPoint y: 163, distance: 94.7
click at [338, 163] on div "$335K $270K $385K $379K $225K $625K $275K $220K $238K $225K $415K $799K $205K $…" at bounding box center [202, 252] width 404 height 306
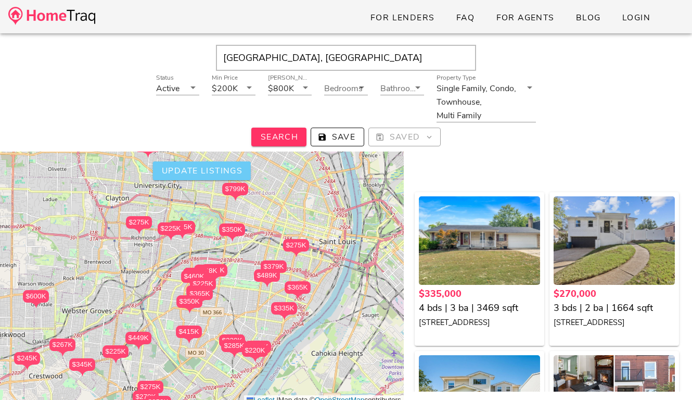
click at [210, 164] on button "Update listings" at bounding box center [202, 170] width 98 height 19
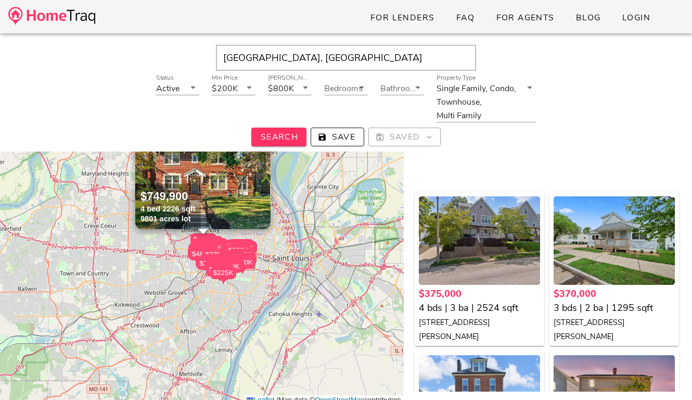
drag, startPoint x: 235, startPoint y: 198, endPoint x: 226, endPoint y: 264, distance: 66.7
click at [226, 264] on div "$385K" at bounding box center [220, 268] width 26 height 12
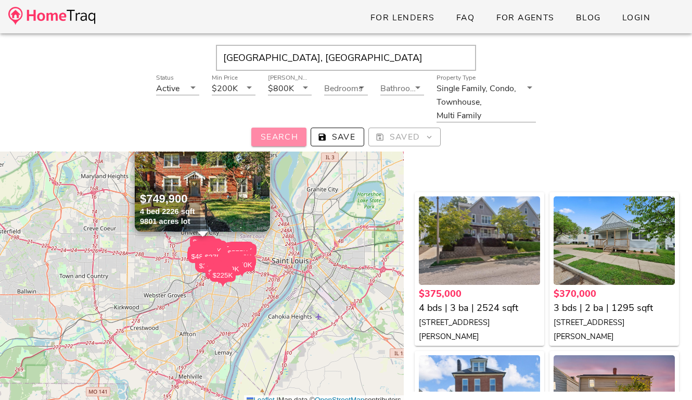
click at [280, 140] on span "Search" at bounding box center [279, 136] width 38 height 11
